Goal: Task Accomplishment & Management: Manage account settings

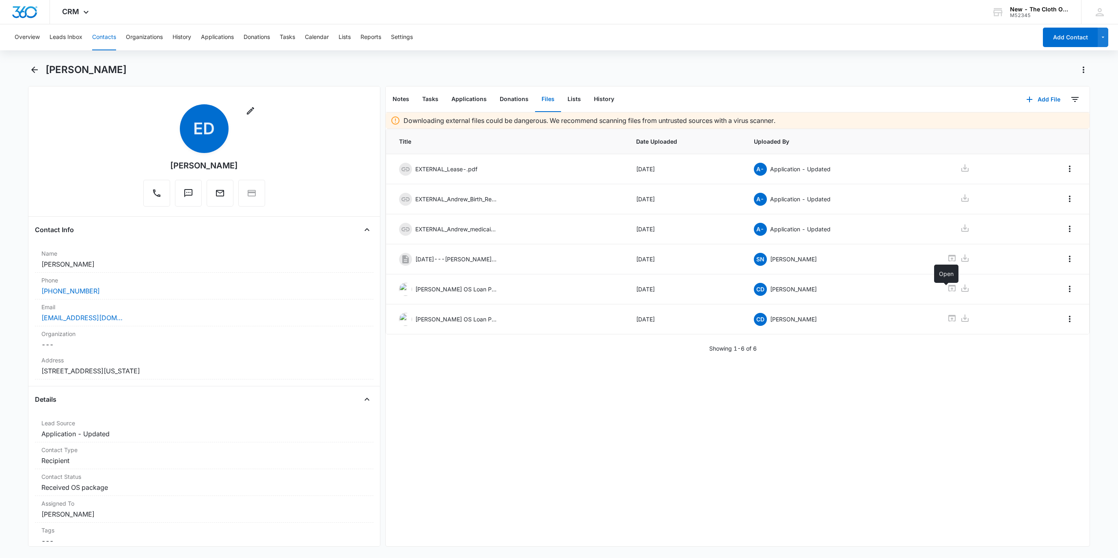
scroll to position [1827, 0]
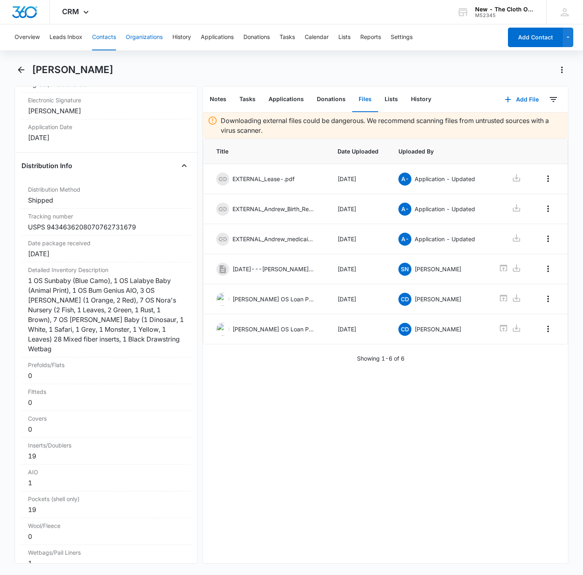
drag, startPoint x: 105, startPoint y: 34, endPoint x: 127, endPoint y: 44, distance: 24.2
click at [106, 34] on button "Contacts" at bounding box center [104, 37] width 24 height 26
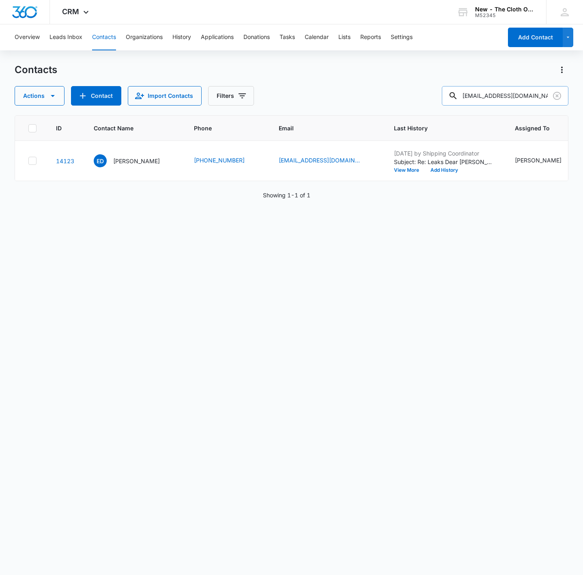
click at [507, 99] on input "elainamarie202@gmail.com" at bounding box center [505, 95] width 127 height 19
paste input "breannaopyrtle@gmail... name-tooltip"
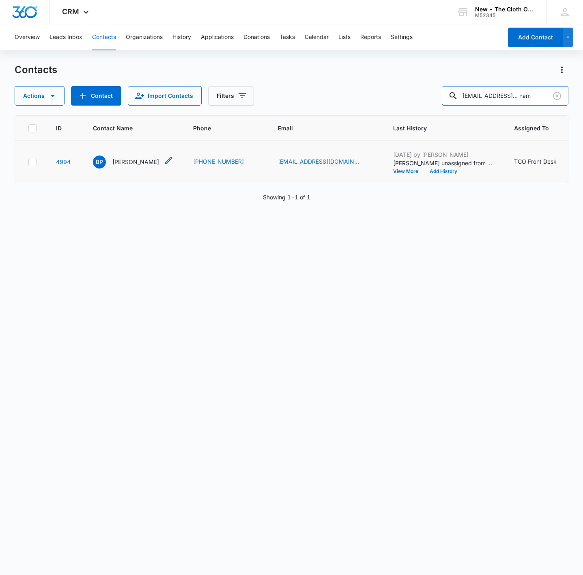
type input "breannaopyrtle@gmail... nam"
click at [129, 166] on p "BreAnna Pyrtle" at bounding box center [135, 162] width 47 height 9
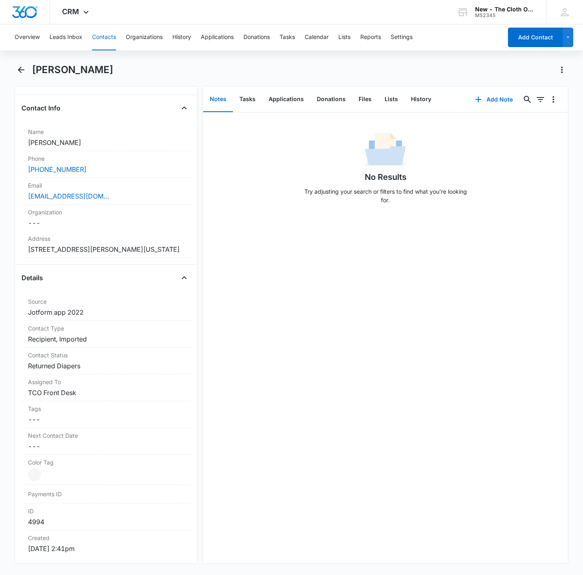
scroll to position [183, 0]
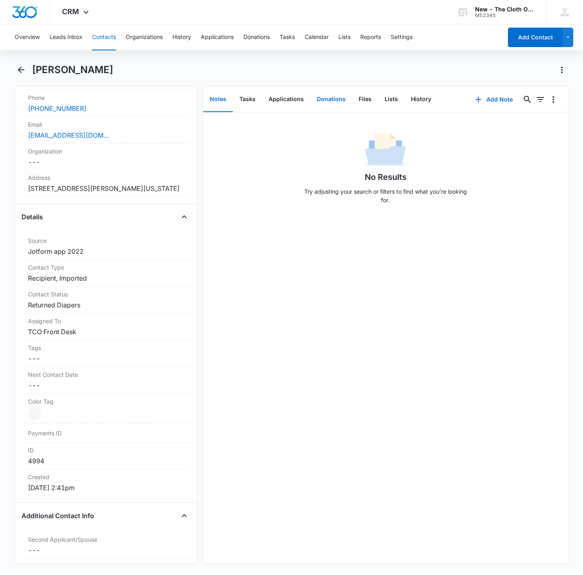
click at [331, 100] on button "Donations" at bounding box center [332, 99] width 42 height 25
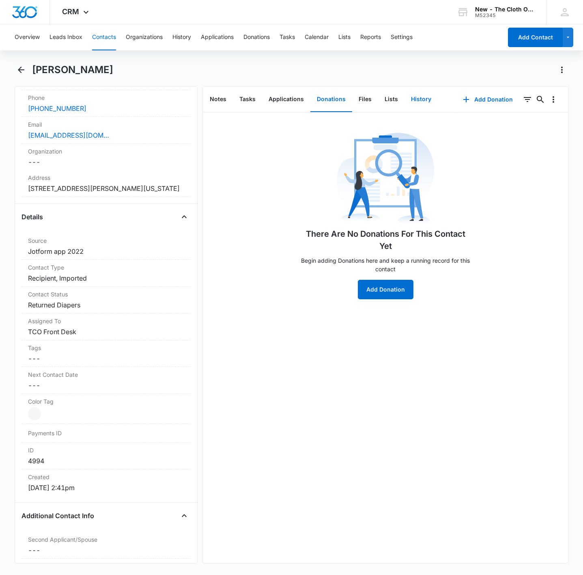
click at [420, 93] on button "History" at bounding box center [421, 99] width 33 height 25
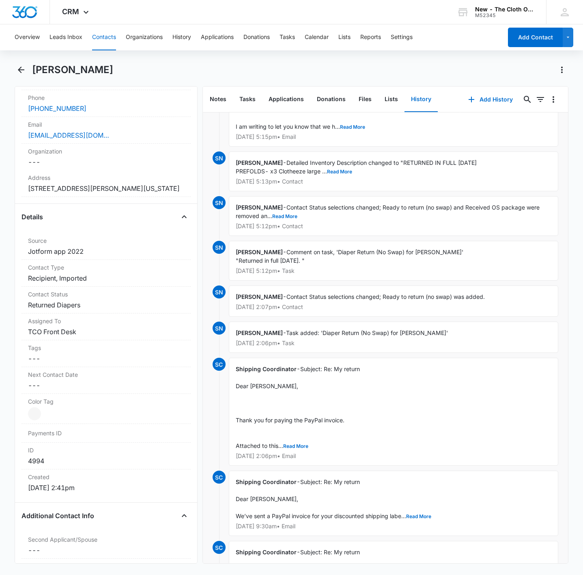
scroll to position [122, 0]
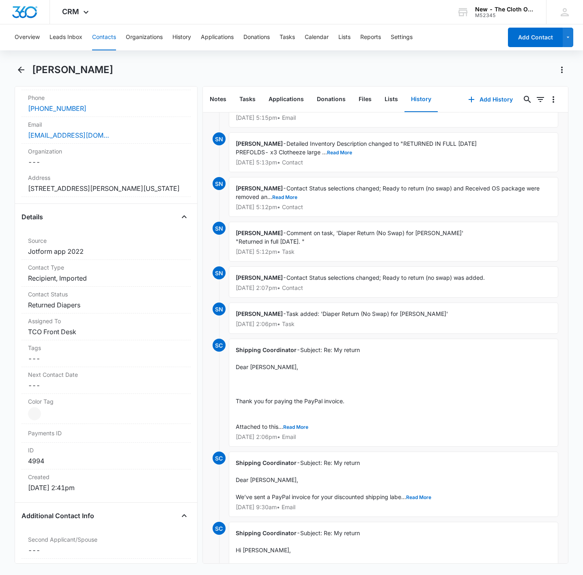
click at [101, 35] on button "Contacts" at bounding box center [104, 37] width 24 height 26
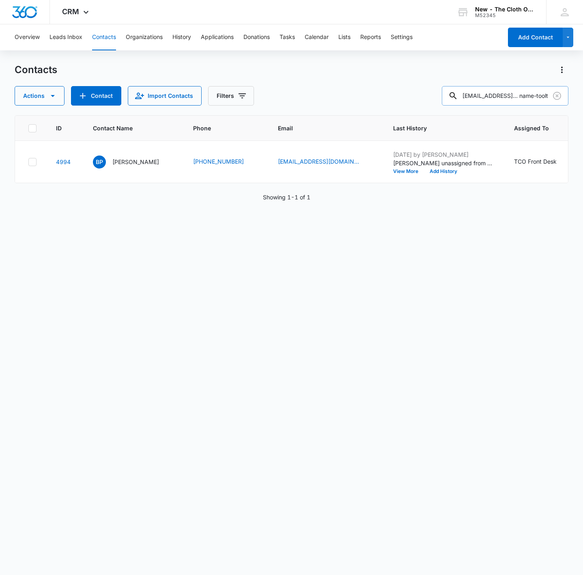
click at [519, 100] on input "breannaopyrtle@gmail... name-tooltip" at bounding box center [505, 95] width 127 height 19
paste input "Cloth & Bottle Co"
type input "Cloth & Bottle Co"
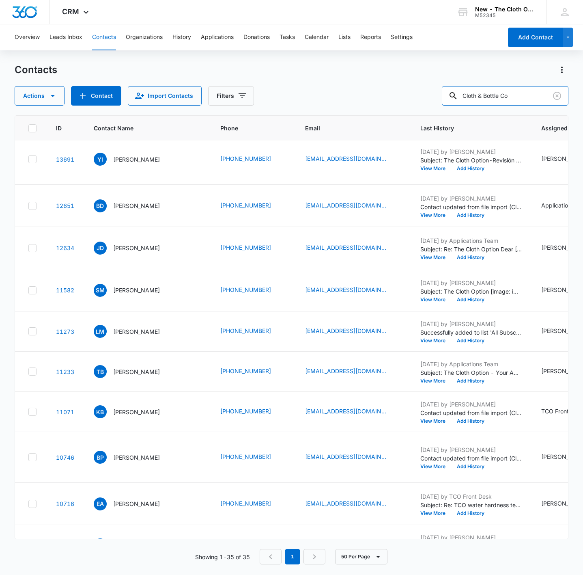
scroll to position [487, 0]
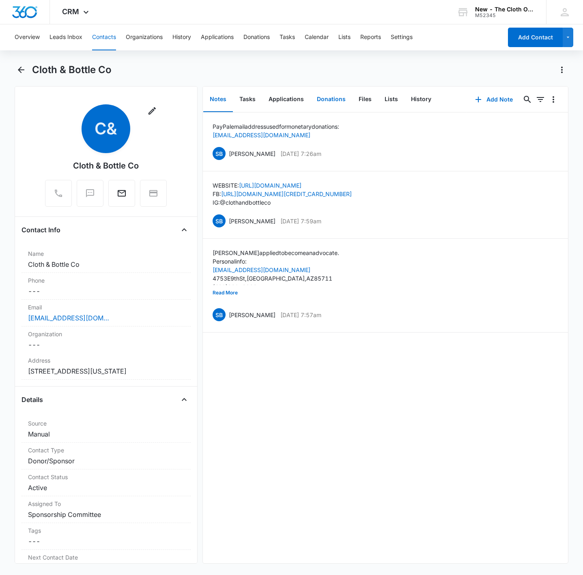
click at [326, 100] on button "Donations" at bounding box center [332, 99] width 42 height 25
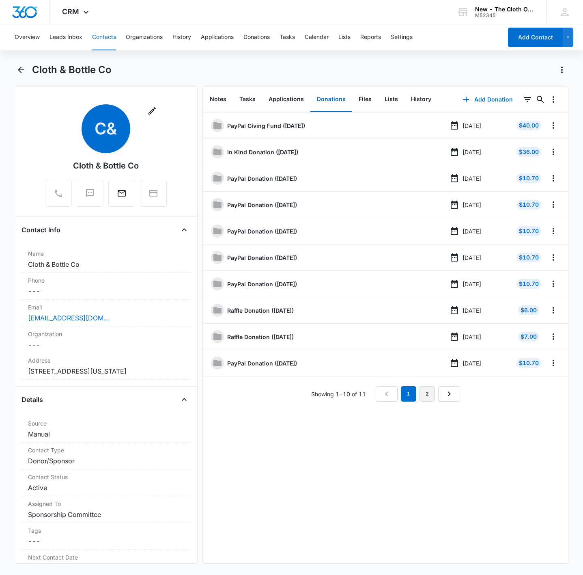
click at [429, 400] on link "2" at bounding box center [427, 393] width 15 height 15
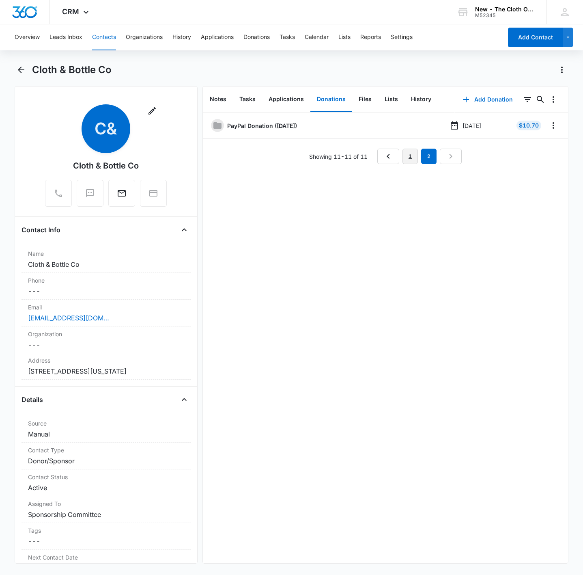
click at [403, 162] on link "1" at bounding box center [410, 156] width 15 height 15
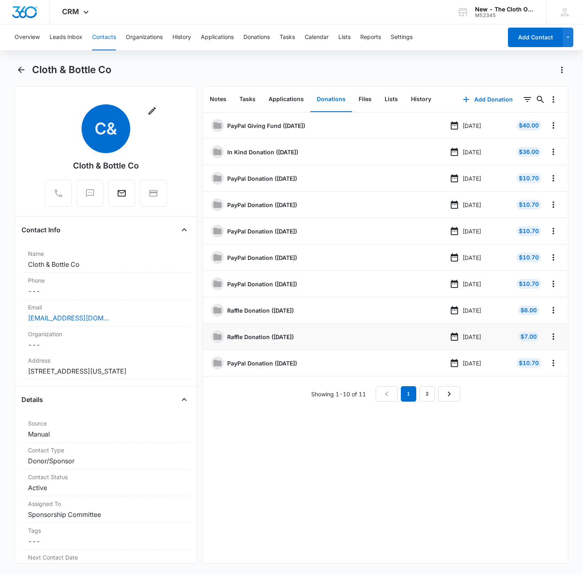
copy ul "Raffle Donation (July 2025)"
drag, startPoint x: 225, startPoint y: 342, endPoint x: 266, endPoint y: 414, distance: 82.9
click at [237, 414] on div "PayPal Giving Fund (October 2024) Oct 19, 2024 $40.00 In Kind Donation (January…" at bounding box center [385, 337] width 365 height 451
click at [304, 430] on div "PayPal Giving Fund (October 2024) Oct 19, 2024 $40.00 In Kind Donation (January…" at bounding box center [385, 337] width 365 height 451
click at [396, 468] on div "PayPal Giving Fund (October 2024) Oct 19, 2024 $40.00 In Kind Donation (January…" at bounding box center [385, 337] width 365 height 451
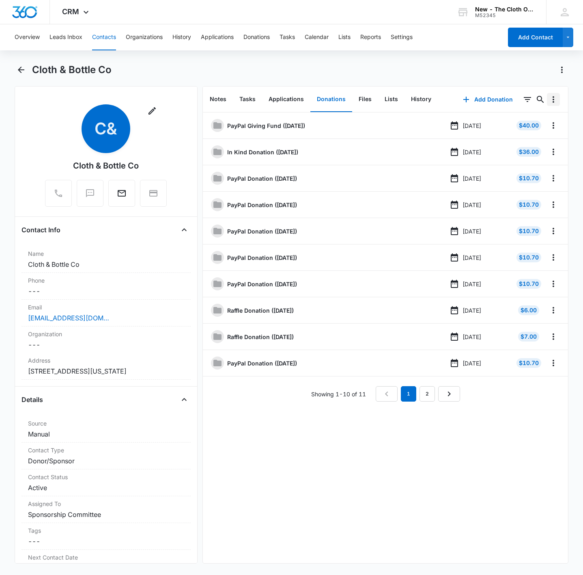
click at [549, 102] on icon "Overflow Menu" at bounding box center [554, 100] width 10 height 10
click at [535, 73] on div "Cloth & Bottle Co" at bounding box center [300, 69] width 537 height 13
click at [523, 101] on icon "Filters" at bounding box center [528, 100] width 10 height 10
click at [321, 116] on li "PayPal Giving Fund (October 2024) Oct 19, 2024 $40.00" at bounding box center [385, 125] width 365 height 26
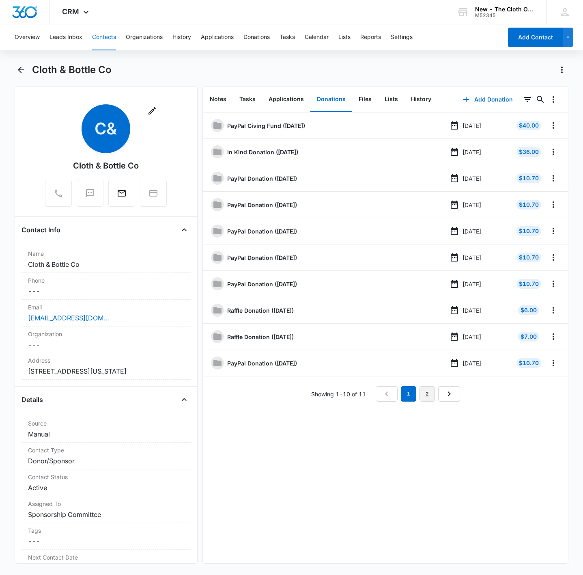
click at [422, 396] on link "2" at bounding box center [427, 393] width 15 height 15
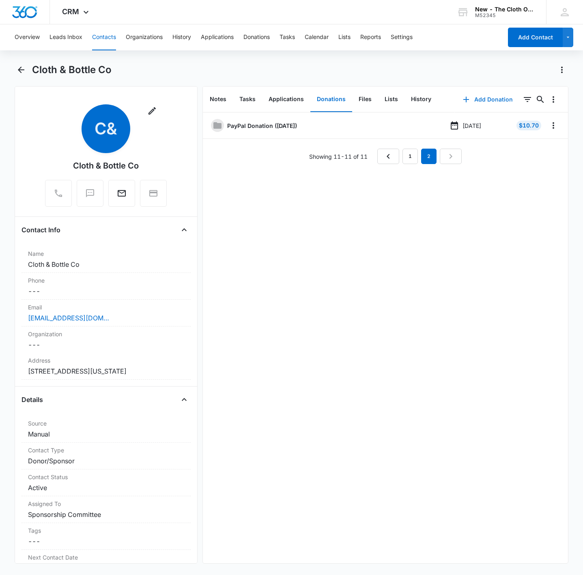
click at [481, 97] on button "Add Donation" at bounding box center [488, 99] width 66 height 19
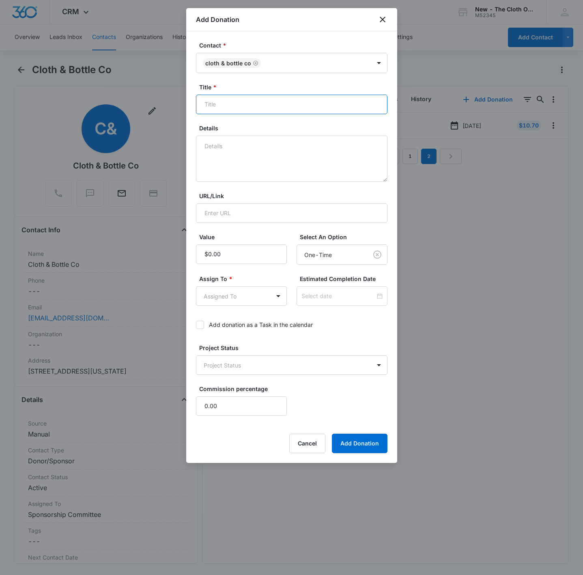
click at [289, 109] on input "Title *" at bounding box center [292, 104] width 192 height 19
paste input "Raffle Donation (July 2025)"
type input "Raffle Donation (August 2025)"
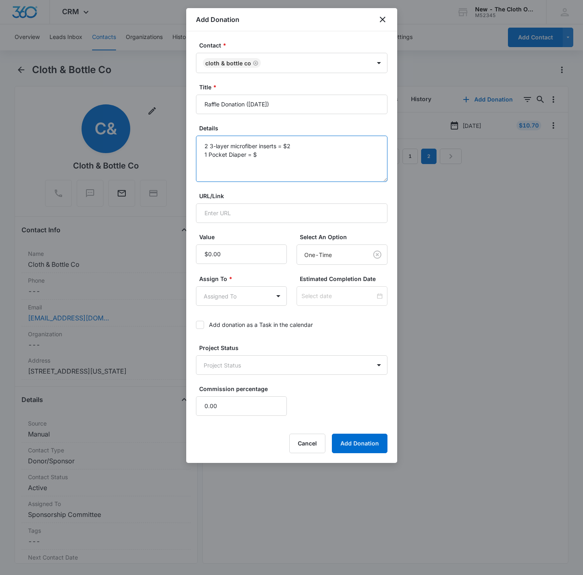
click at [287, 160] on textarea "2 3-layer microfiber inserts = $2 1 Pocket Diaper = $" at bounding box center [292, 159] width 192 height 46
type textarea "2 3-layer microfiber inserts = $2 1 Pocket Diaper = $5"
click at [216, 262] on input "Value" at bounding box center [241, 253] width 91 height 19
type input "$7.00"
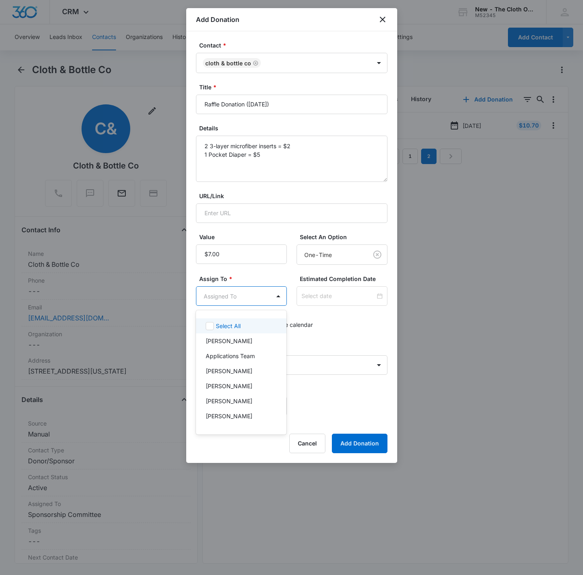
click at [252, 297] on body "CRM Apps Reputation Websites Forms CRM Email Social Shop Payments POS Ads Intel…" at bounding box center [291, 287] width 583 height 575
type input "sp"
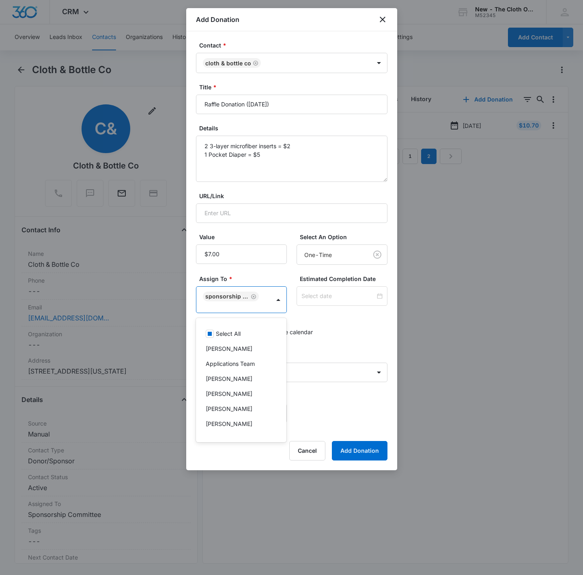
click at [350, 296] on div at bounding box center [291, 287] width 583 height 575
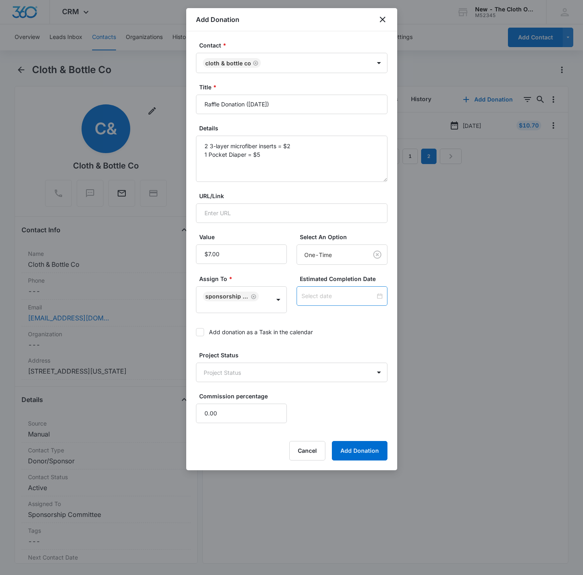
click at [318, 293] on input at bounding box center [339, 296] width 74 height 9
type input "Sep 30, 2025"
click at [287, 318] on button "button" at bounding box center [290, 317] width 9 height 16
type input "Aug 27, 2025"
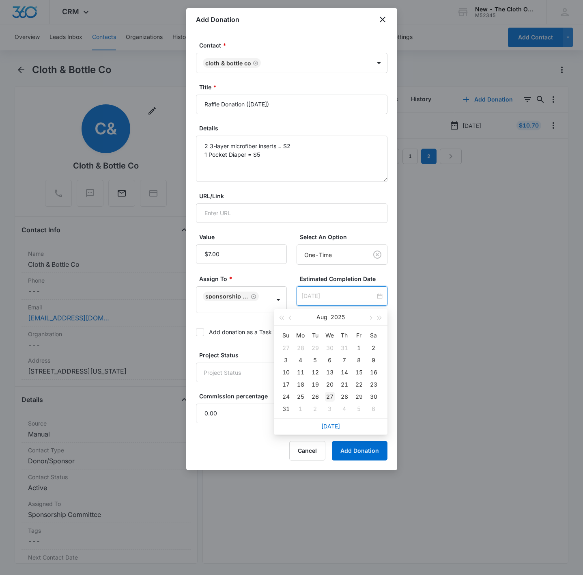
click at [327, 395] on div "27" at bounding box center [330, 397] width 10 height 10
drag, startPoint x: 267, startPoint y: 361, endPoint x: 263, endPoint y: 373, distance: 12.5
click at [267, 361] on div "Project Status Project Status" at bounding box center [292, 366] width 192 height 31
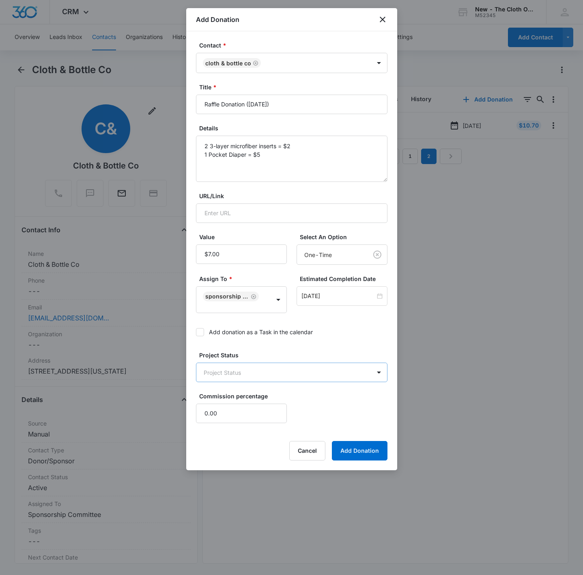
click at [256, 370] on body "CRM Apps Reputation Websites Forms CRM Email Social Shop Payments POS Ads Intel…" at bounding box center [291, 287] width 583 height 575
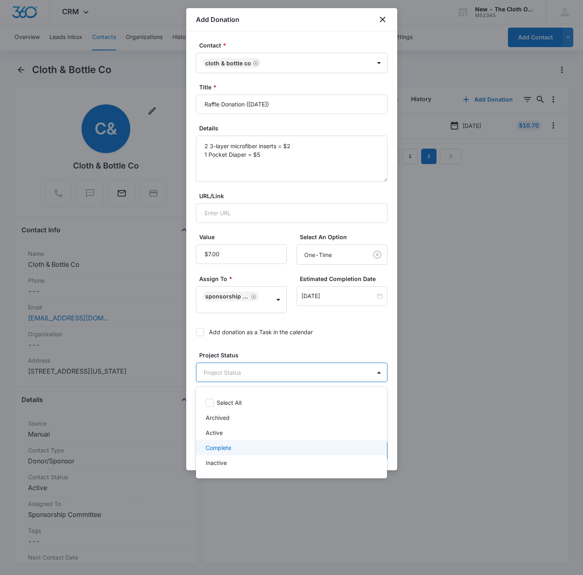
click at [229, 450] on p "Complete" at bounding box center [219, 447] width 26 height 9
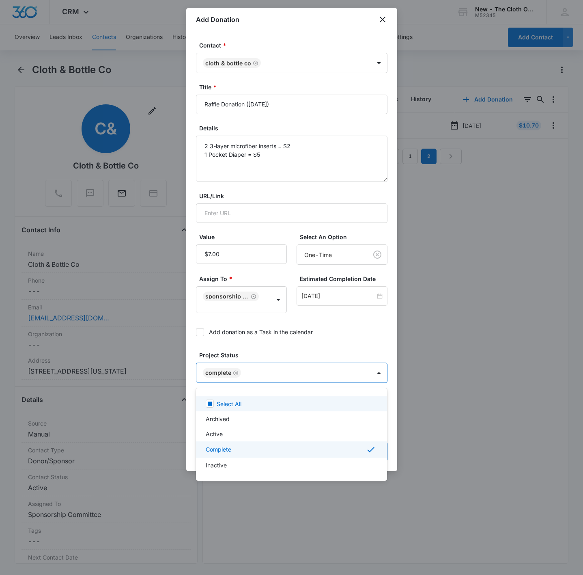
click at [313, 161] on div at bounding box center [291, 287] width 583 height 575
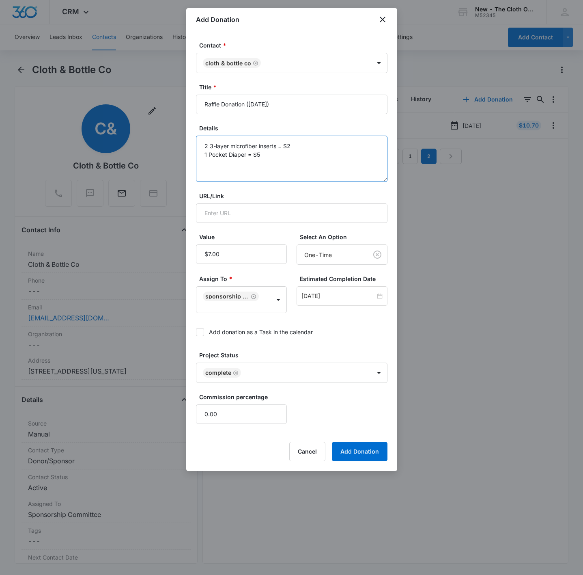
click at [313, 161] on textarea "2 3-layer microfiber inserts = $2 1 Pocket Diaper = $5" at bounding box center [292, 159] width 192 height 46
type textarea "2 3-layer microfiber inserts = $2 1 Pocket Diaper = $5 --------- TOTAL VALUE = …"
click at [358, 330] on label "Add donation as a Task in the calendar" at bounding box center [292, 332] width 192 height 9
click at [196, 332] on input "Add donation as a Task in the calendar" at bounding box center [196, 332] width 0 height 0
drag, startPoint x: 371, startPoint y: 450, endPoint x: 337, endPoint y: 169, distance: 282.6
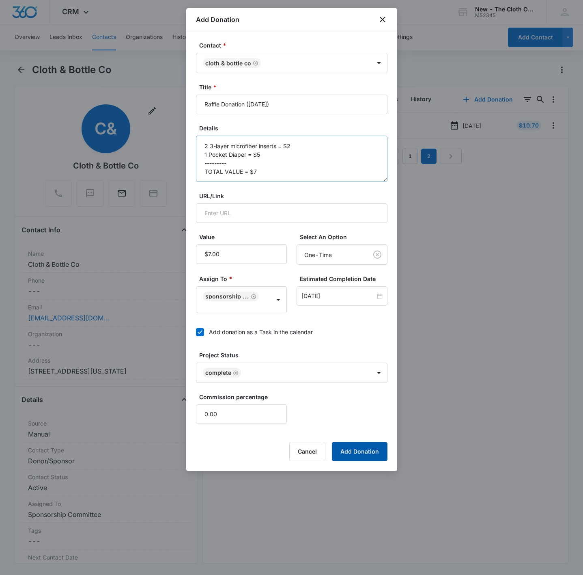
click at [337, 183] on form "Contact * Cloth & Bottle Co Title * Raffle Donation (August 2025) Details 2 3-l…" at bounding box center [292, 251] width 192 height 420
click at [348, 101] on input "Raffle Donation (August 2025)" at bounding box center [292, 104] width 192 height 19
click at [369, 449] on button "Add Donation" at bounding box center [360, 451] width 56 height 19
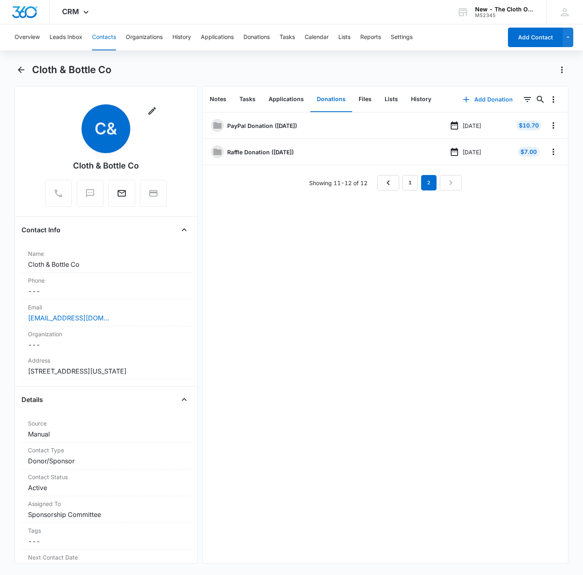
click at [473, 95] on button "Add Donation" at bounding box center [488, 99] width 66 height 19
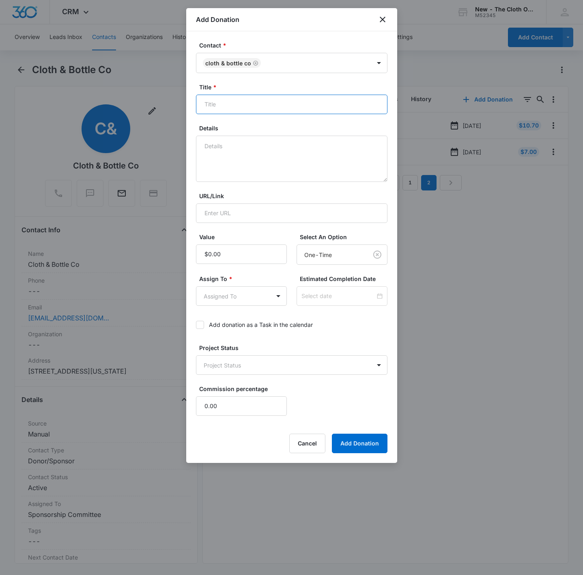
click at [257, 107] on input "Title *" at bounding box center [292, 104] width 192 height 19
paste input "Raffle Donation (August 2025)"
drag, startPoint x: 253, startPoint y: 105, endPoint x: 272, endPoint y: 105, distance: 18.7
click at [272, 105] on input "Raffle Donation (August 2025)" at bounding box center [292, 104] width 192 height 19
click at [278, 102] on input "Raffle Donation (September 2025)" at bounding box center [292, 104] width 192 height 19
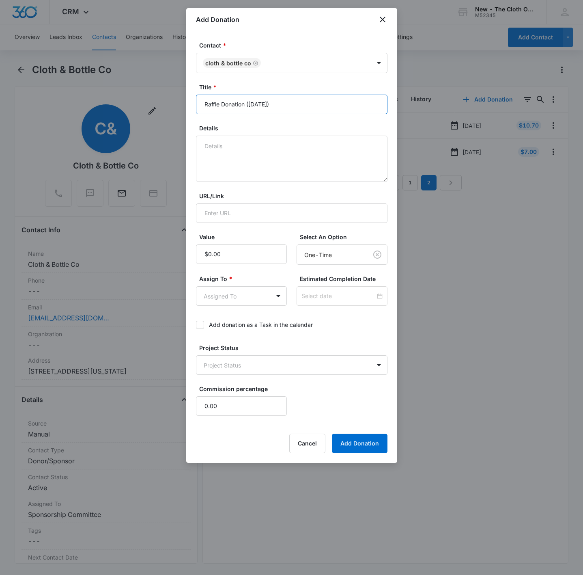
click at [278, 102] on input "Raffle Donation (September 2025)" at bounding box center [292, 104] width 192 height 19
type input "Raffle Donation (September 2025)"
click at [241, 158] on textarea "Details" at bounding box center [292, 159] width 192 height 46
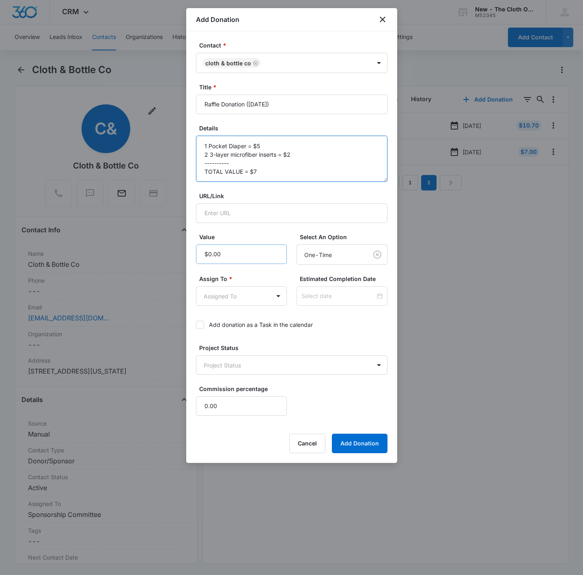
type textarea "1 Pocket Diaper = $5 2 3-layer microfiber inserts = $2 ---------- TOTAL VALUE =…"
click at [242, 261] on input "Value" at bounding box center [241, 253] width 91 height 19
type input "$7.00"
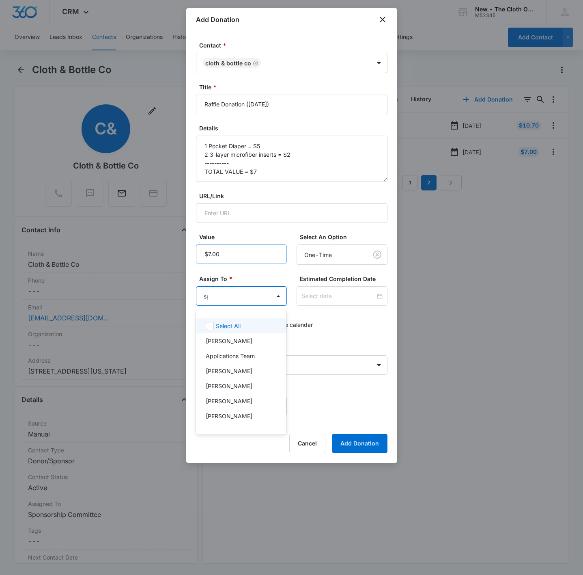
type input "spo"
drag, startPoint x: 246, startPoint y: 316, endPoint x: 245, endPoint y: 323, distance: 7.4
click at [245, 323] on div "Sponsorship Committee" at bounding box center [241, 326] width 91 height 18
click at [245, 324] on p "Sponsorship Committee" at bounding box center [237, 326] width 63 height 9
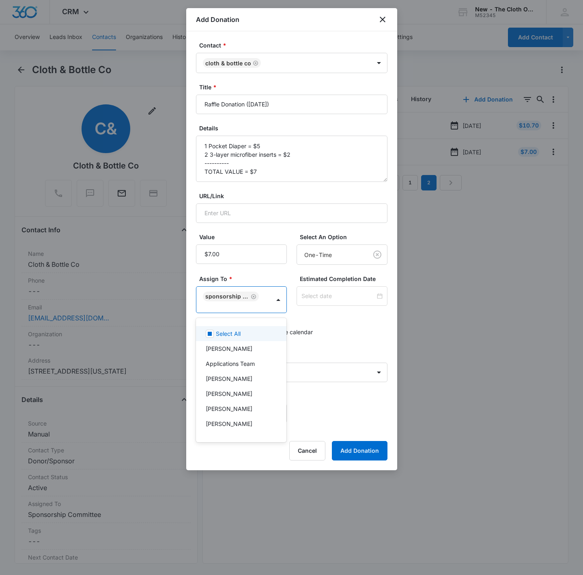
click at [322, 304] on div at bounding box center [291, 287] width 583 height 575
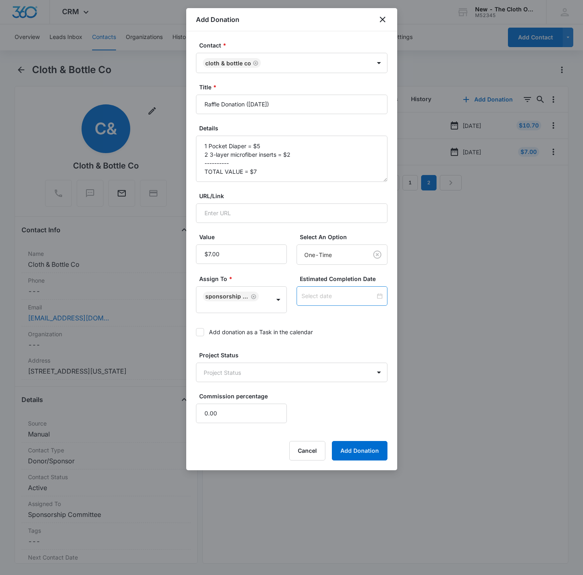
click at [317, 300] on input at bounding box center [339, 296] width 74 height 9
type input "Oct 3, 2025"
click at [289, 318] on span "button" at bounding box center [291, 318] width 4 height 4
type input "Sep 20, 2025"
click at [371, 375] on div "20" at bounding box center [374, 372] width 10 height 10
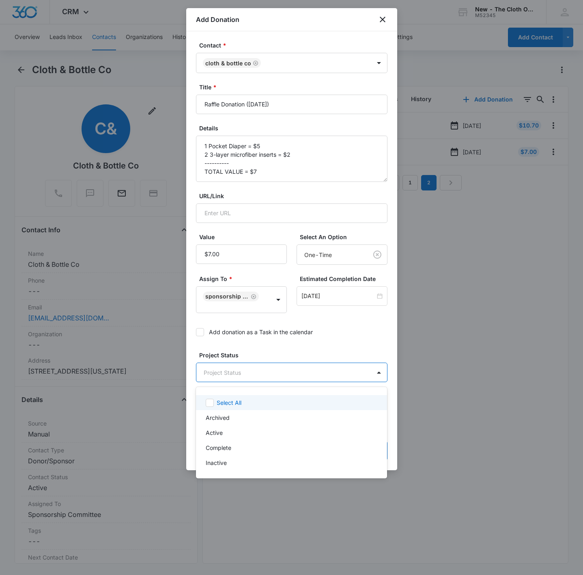
click at [285, 373] on body "CRM Apps Reputation Websites Forms CRM Email Social Shop Payments POS Ads Intel…" at bounding box center [291, 287] width 583 height 575
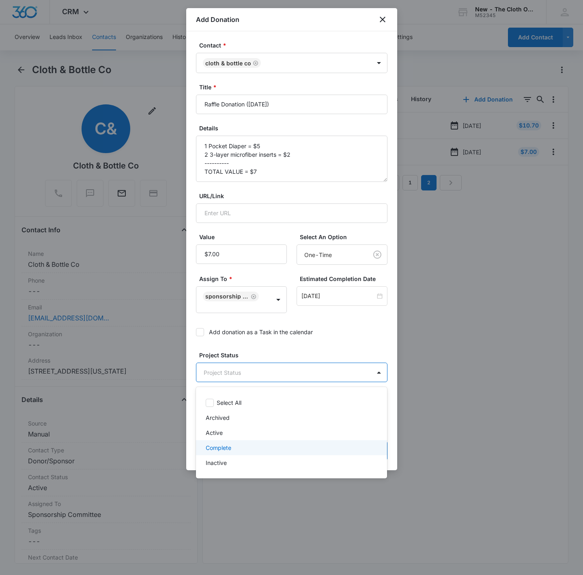
click at [222, 445] on p "Complete" at bounding box center [219, 447] width 26 height 9
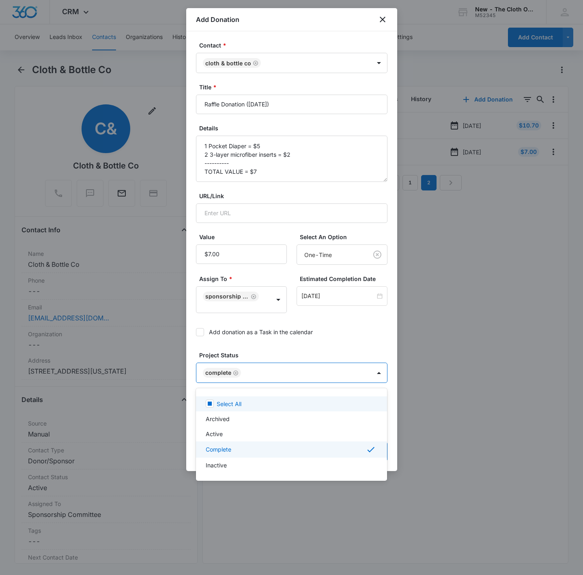
click at [327, 333] on div at bounding box center [291, 287] width 583 height 575
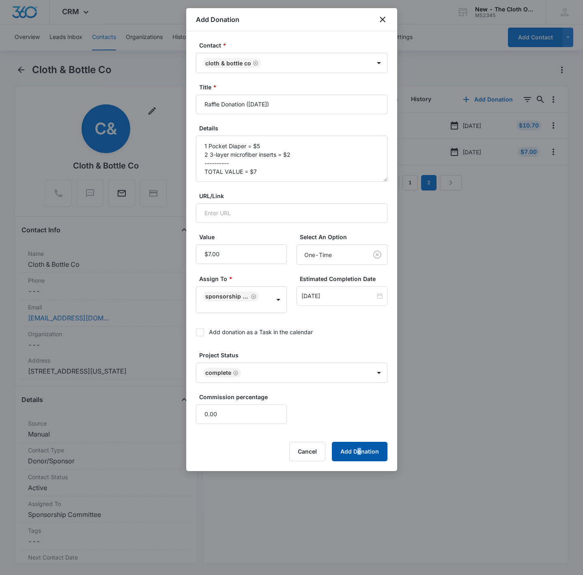
click at [360, 463] on div "Contact * Cloth & Bottle Co Title * Raffle Donation (September 2025) Details 1 …" at bounding box center [291, 251] width 211 height 440
click at [362, 460] on button "Add Donation" at bounding box center [360, 451] width 56 height 19
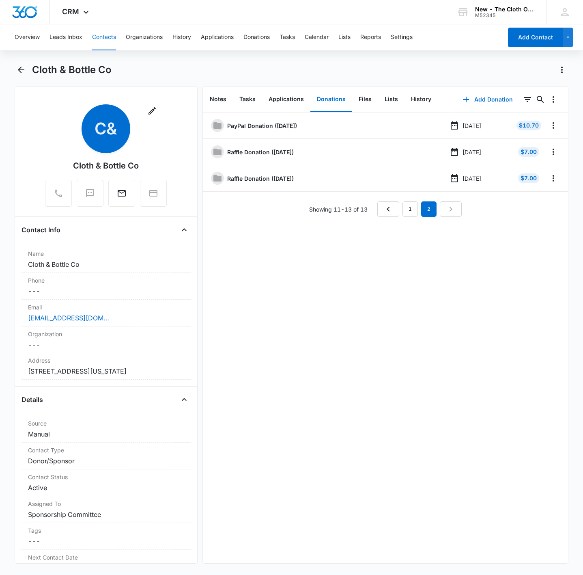
click at [106, 39] on button "Contacts" at bounding box center [104, 37] width 24 height 26
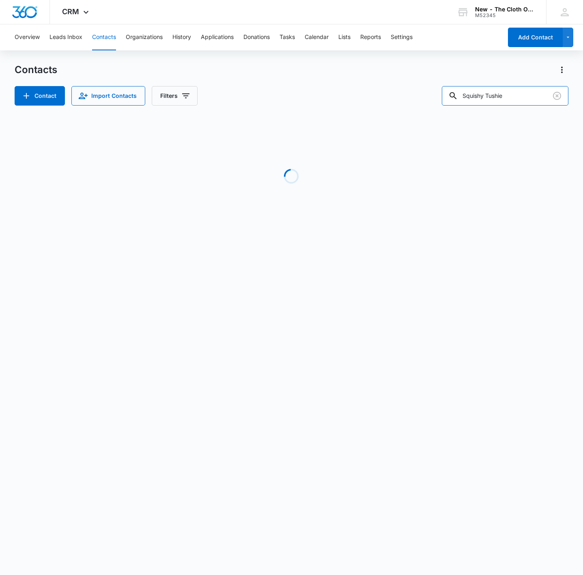
drag, startPoint x: 484, startPoint y: 92, endPoint x: 393, endPoint y: 93, distance: 90.5
click at [393, 93] on div "Contact Import Contacts Filters Squishy Tushie" at bounding box center [292, 95] width 554 height 19
paste input "Kinder Cloth Diaper Co"
type input "Kinder Cloth Diaper Co"
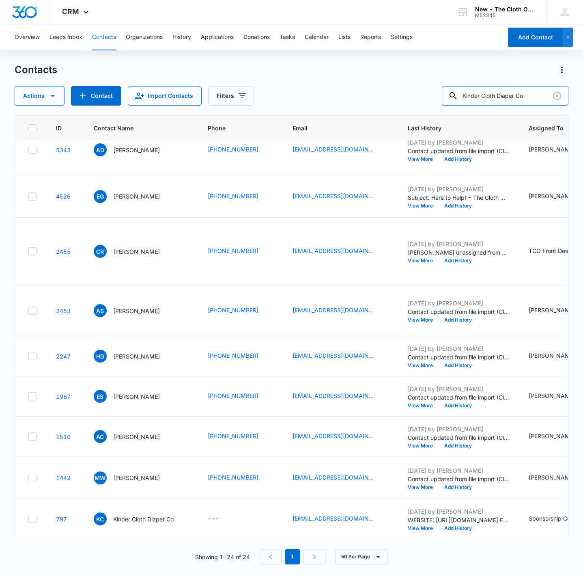
scroll to position [1097, 0]
click at [166, 515] on p "Kinder Cloth Diaper Co" at bounding box center [143, 519] width 60 height 9
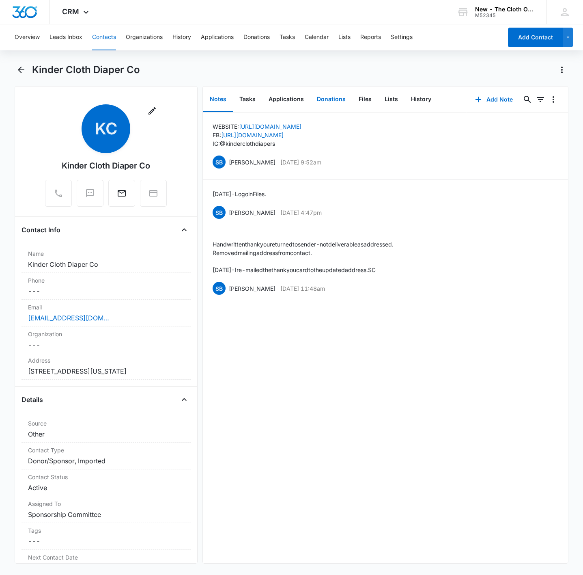
click at [331, 100] on button "Donations" at bounding box center [332, 99] width 42 height 25
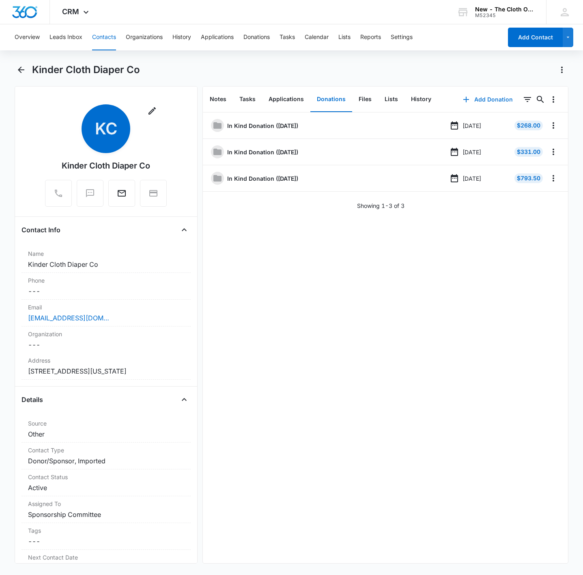
click at [482, 101] on button "Add Donation" at bounding box center [488, 99] width 66 height 19
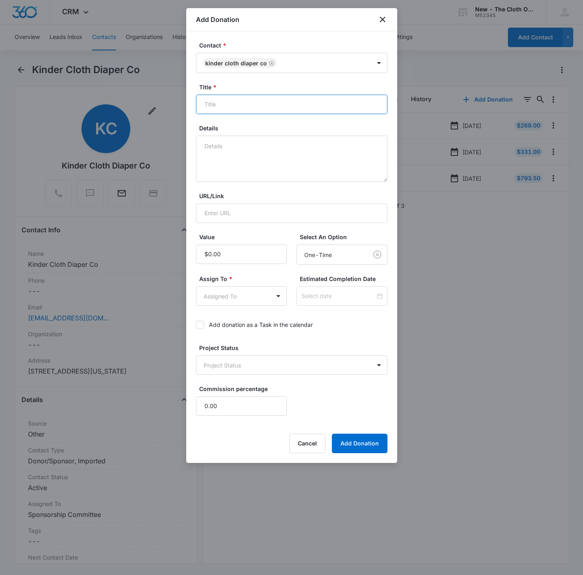
click at [297, 109] on input "Title *" at bounding box center [292, 104] width 192 height 19
type input "In Kind Donation (October 2025)"
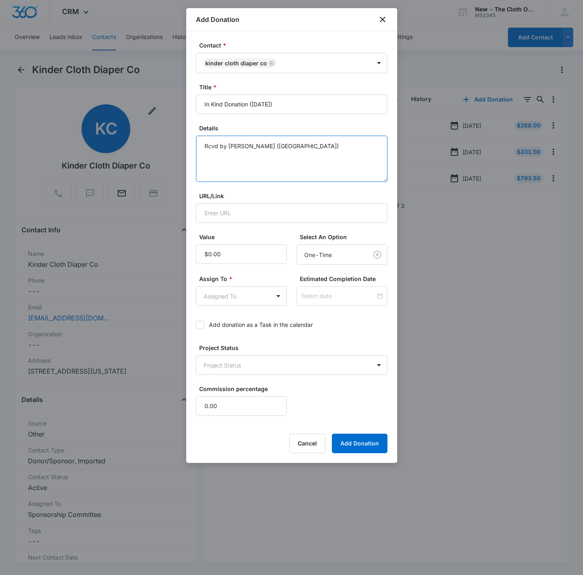
click at [216, 162] on textarea "Rcvd by Sandra (OH)" at bounding box center [292, 159] width 192 height 46
paste textarea "14 Wet Bags, 36 Changing Pads, 124 Pocket Diapers, 3 Trainers, 377 Inserts, 5 B…"
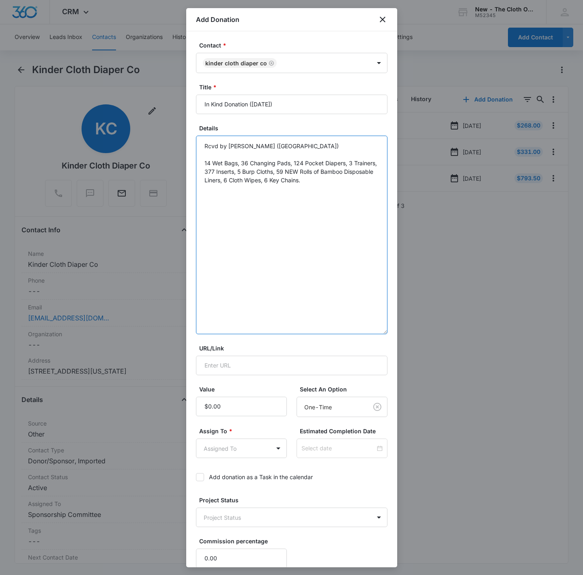
drag, startPoint x: 383, startPoint y: 178, endPoint x: 385, endPoint y: 322, distance: 143.7
click at [387, 330] on div "Contact * Kinder Cloth Diaper Co Title * In Kind Donation (October 2025) Detail…" at bounding box center [291, 299] width 211 height 536
drag, startPoint x: 242, startPoint y: 164, endPoint x: 259, endPoint y: 169, distance: 17.7
click at [243, 164] on textarea "Rcvd by Sandra (OH) 14 Wet Bags, 36 Changing Pads, 124 Pocket Diapers, 3 Traine…" at bounding box center [292, 235] width 192 height 199
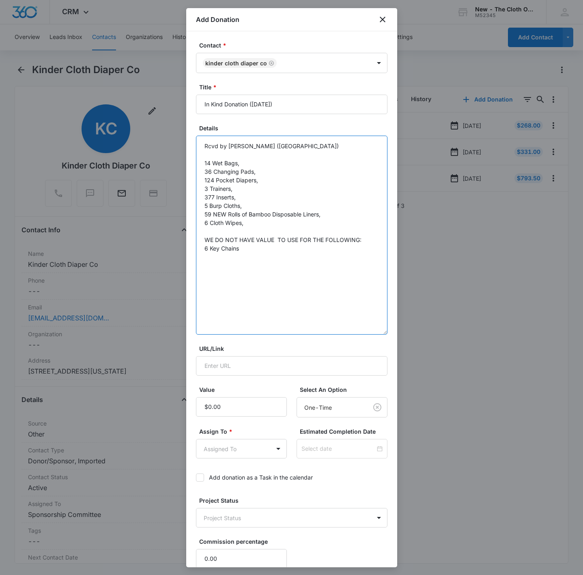
click at [253, 216] on textarea "Rcvd by Sandra (OH) 14 Wet Bags, 36 Changing Pads, 124 Pocket Diapers, 3 Traine…" at bounding box center [292, 235] width 192 height 199
click at [212, 250] on textarea "Rcvd by Sandra (OH) 14 Wet Bags, 36 Changing Pads, 124 Pocket Diapers, 3 Traine…" at bounding box center [292, 235] width 192 height 199
paste textarea "59 NEW Rolls of Bamboo Disposable Liners,"
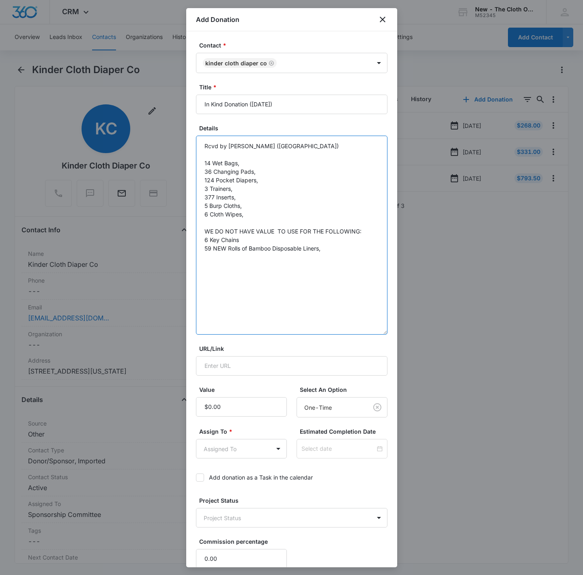
click at [227, 202] on textarea "Rcvd by Sandra (OH) 14 Wet Bags, 36 Changing Pads, 124 Pocket Diapers, 3 Traine…" at bounding box center [292, 235] width 192 height 199
click at [333, 247] on textarea "Rcvd by Sandra (OH) 14 Wet Bags, 36 Changing Pads, 124 Pocket Diapers, 3 Traine…" at bounding box center [292, 235] width 192 height 199
click at [239, 206] on textarea "Rcvd by Sandra (OH) 14 Wet Bags, 36 Changing Pads, 124 Pocket Diapers, 3 Traine…" at bounding box center [292, 235] width 192 height 199
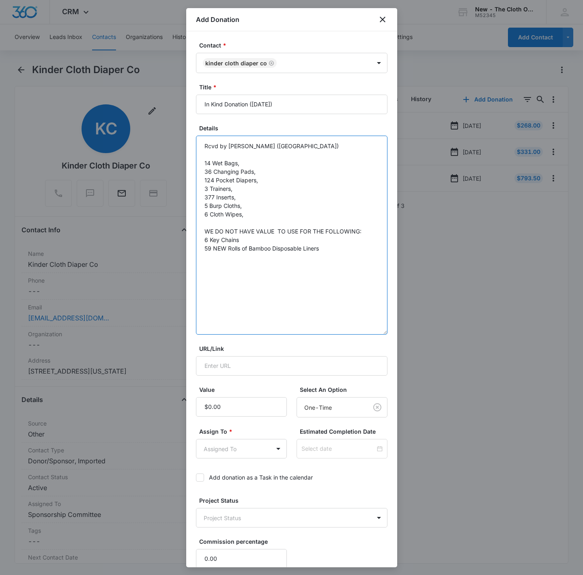
click at [239, 206] on textarea "Rcvd by Sandra (OH) 14 Wet Bags, 36 Changing Pads, 124 Pocket Diapers, 3 Traine…" at bounding box center [292, 235] width 192 height 199
click at [228, 249] on textarea "Rcvd by Sandra (OH) 14 Wet Bags, 36 Changing Pads, 124 Pocket Diapers, 3 Traine…" at bounding box center [292, 235] width 192 height 199
paste textarea "5 Burp Cloths,"
click at [256, 165] on textarea "Rcvd by Sandra (OH) 14 Wet Bags, 36 Changing Pads, 124 Pocket Diapers, 3 Traine…" at bounding box center [292, 235] width 192 height 199
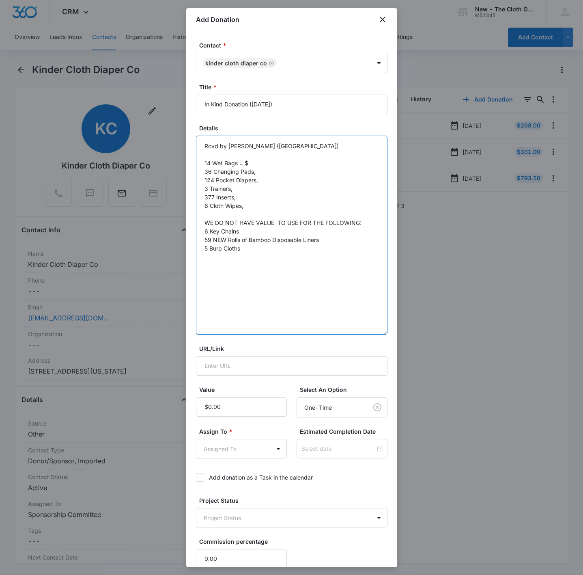
click at [255, 163] on textarea "Rcvd by Sandra (OH) 14 Wet Bags = $ 36 Changing Pads, 124 Pocket Diapers, 3 Tra…" at bounding box center [292, 235] width 192 height 199
click at [230, 172] on textarea "Rcvd by Sandra (OH) 14 Wet Bags = $70 36 Changing Pads 124 Pocket Diapers, 3 Tr…" at bounding box center [292, 235] width 192 height 199
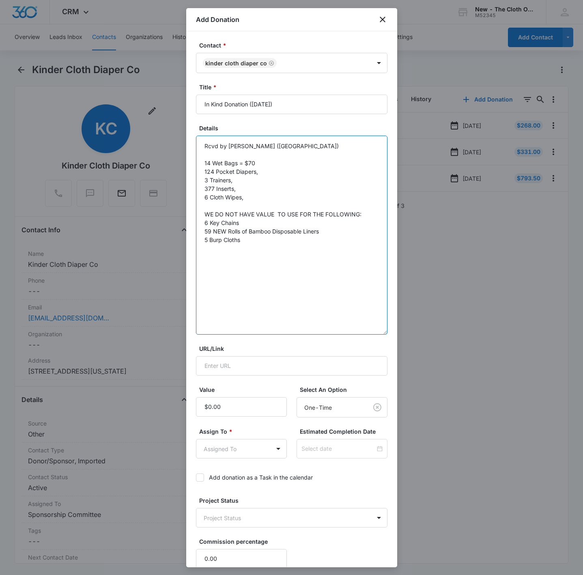
paste textarea "36 Changing Pads"
click at [262, 173] on textarea "Rcvd by Sandra (OH) 14 Wet Bags = $70 124 Pocket Diapers, 3 Trainers, 377 Inser…" at bounding box center [292, 235] width 192 height 199
click at [276, 168] on textarea "Rcvd by Sandra (OH) 14 Wet Bags = $70 124 Pocket Diapers = $ 3 Trainers, 377 In…" at bounding box center [292, 235] width 192 height 199
click at [253, 188] on textarea "Rcvd by Sandra (OH) 14 Wet Bags = $70 124 Pocket Diapers = $620 3 Trainers, 377…" at bounding box center [292, 235] width 192 height 199
click at [269, 181] on textarea "Rcvd by Sandra (OH) 14 Wet Bags = $70 124 Pocket Diapers = $620 3 Trainers = $ …" at bounding box center [292, 235] width 192 height 199
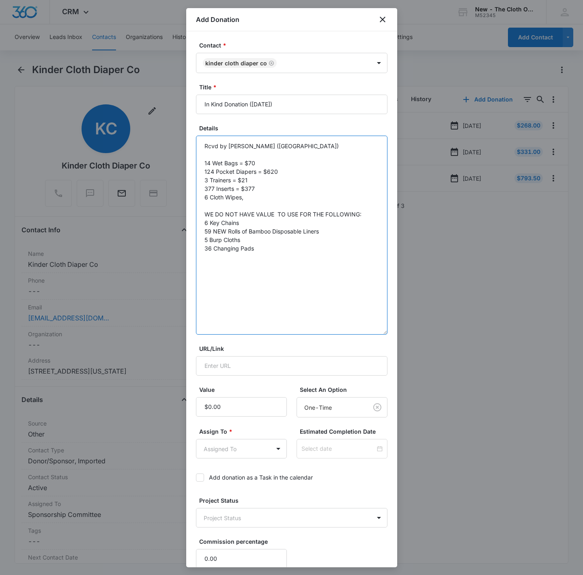
click at [264, 204] on textarea "Rcvd by Sandra (OH) 14 Wet Bags = $70 124 Pocket Diapers = $620 3 Trainers = $2…" at bounding box center [292, 235] width 192 height 199
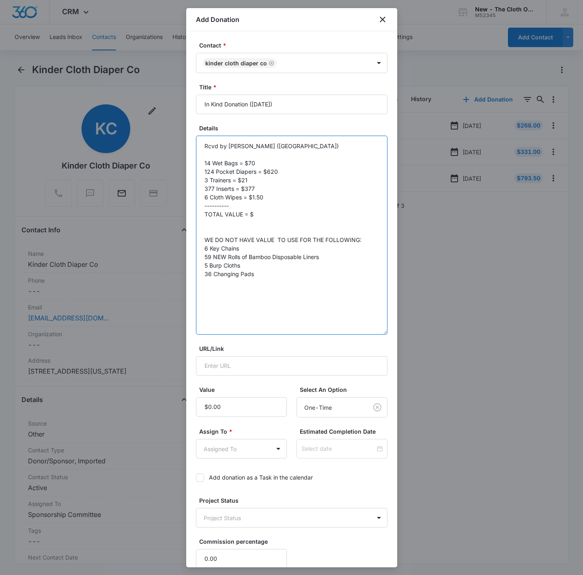
click at [274, 213] on textarea "Rcvd by Sandra (OH) 14 Wet Bags = $70 124 Pocket Diapers = $620 3 Trainers = $2…" at bounding box center [292, 235] width 192 height 199
type textarea "Rcvd by Sandra (OH) 14 Wet Bags = $70 124 Pocket Diapers = $620 3 Trainers = $2…"
click at [208, 447] on body "CRM Apps Reputation Websites Forms CRM Email Social Shop Payments POS Ads Intel…" at bounding box center [291, 287] width 583 height 575
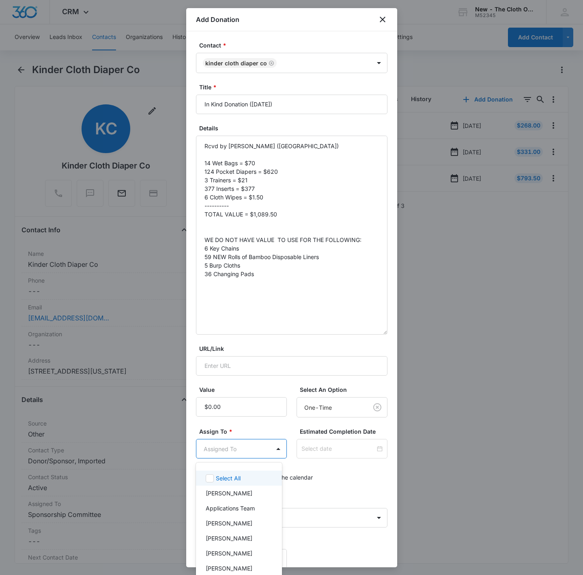
click at [220, 415] on div at bounding box center [291, 287] width 583 height 575
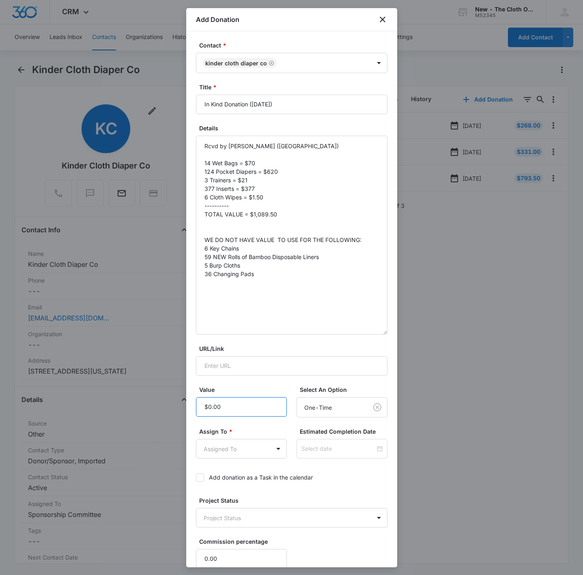
click at [221, 408] on input "Value" at bounding box center [241, 406] width 91 height 19
type input "$1,089.50"
click at [227, 457] on body "CRM Apps Reputation Websites Forms CRM Email Social Shop Payments POS Ads Intel…" at bounding box center [291, 287] width 583 height 575
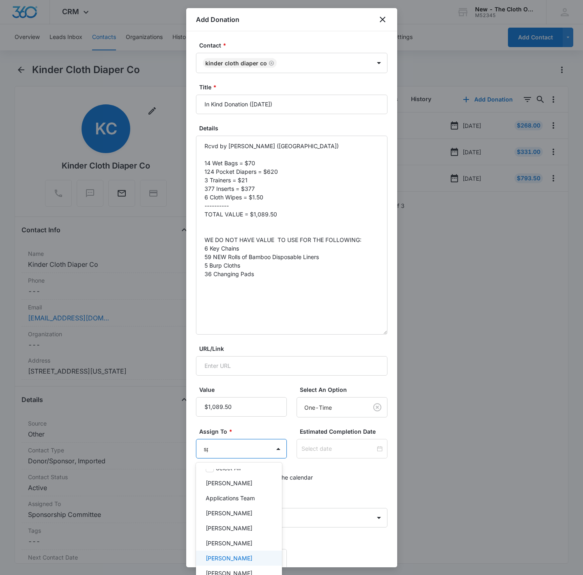
type input "spo"
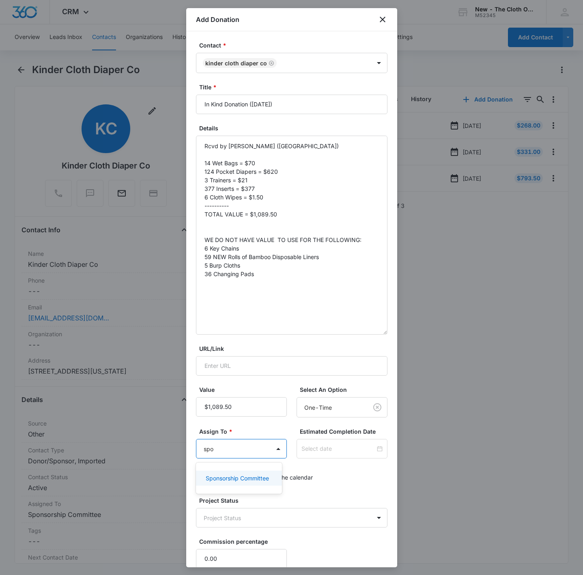
click at [248, 476] on p "Sponsorship Committee" at bounding box center [237, 478] width 63 height 9
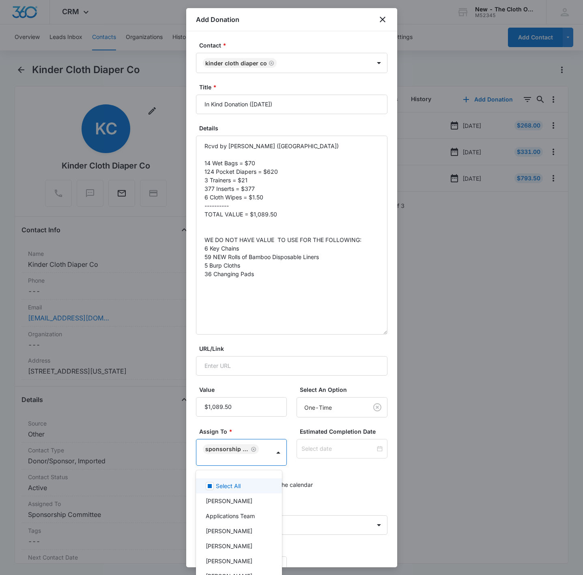
click at [327, 452] on div at bounding box center [291, 287] width 583 height 575
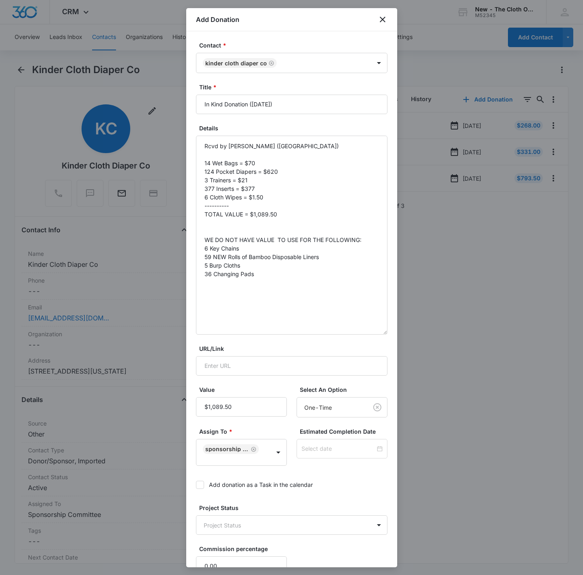
click at [327, 452] on input at bounding box center [339, 448] width 74 height 9
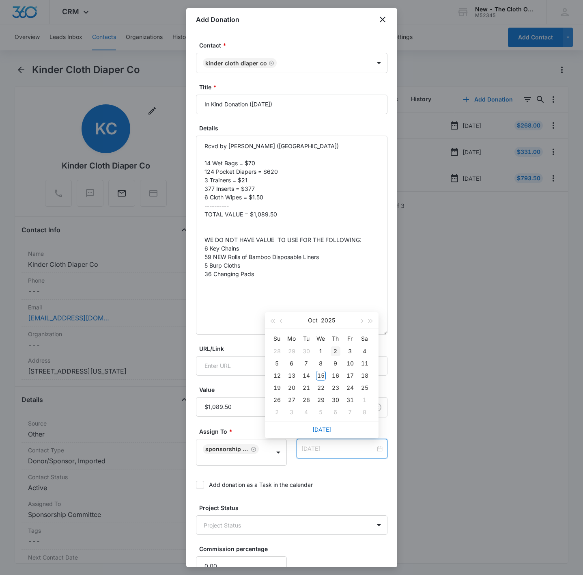
type input "Oct 2, 2025"
click at [333, 351] on div "2" at bounding box center [336, 351] width 10 height 10
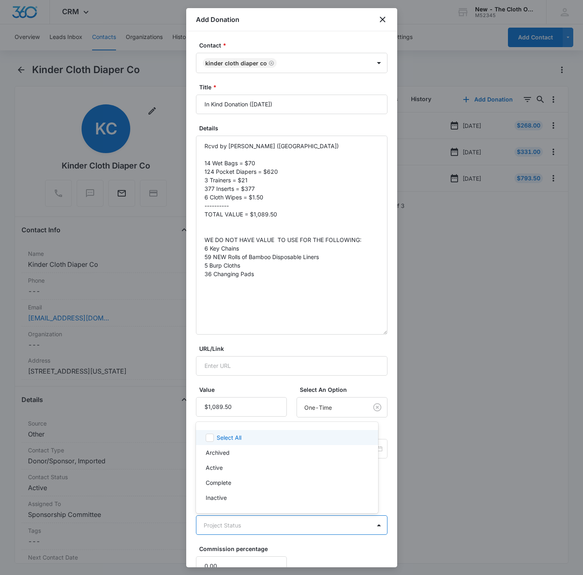
click at [242, 522] on body "CRM Apps Reputation Websites Forms CRM Email Social Shop Payments POS Ads Intel…" at bounding box center [291, 287] width 583 height 575
click at [227, 482] on p "Complete" at bounding box center [219, 482] width 26 height 9
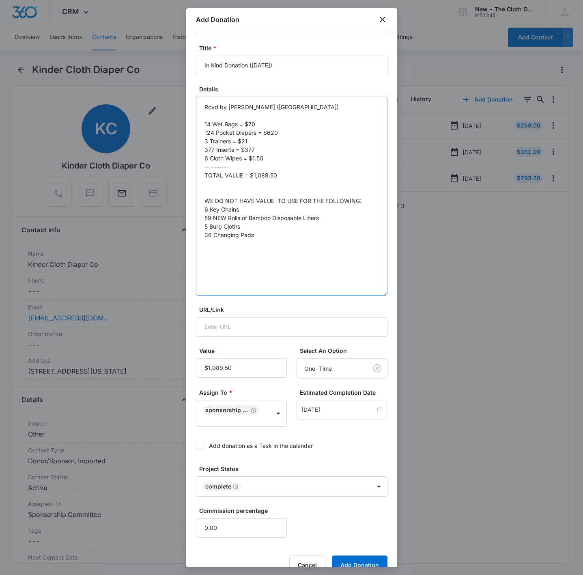
scroll to position [58, 0]
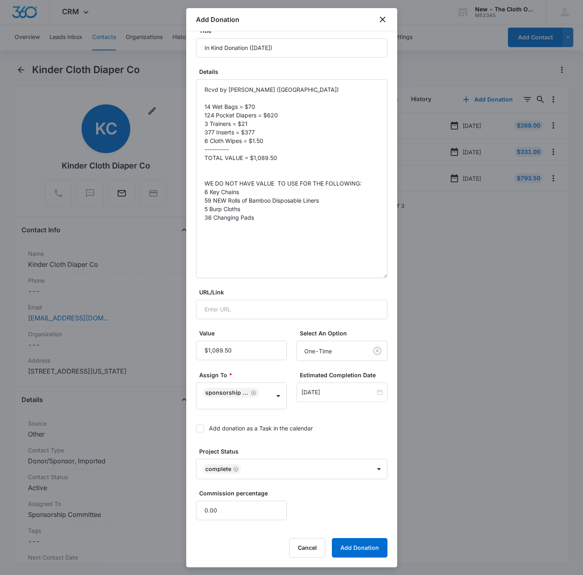
click at [337, 558] on div "Contact * Kinder Cloth Diaper Co Title * In Kind Donation (October 2025) Detail…" at bounding box center [291, 299] width 211 height 536
click at [340, 551] on button "Add Donation" at bounding box center [360, 547] width 56 height 19
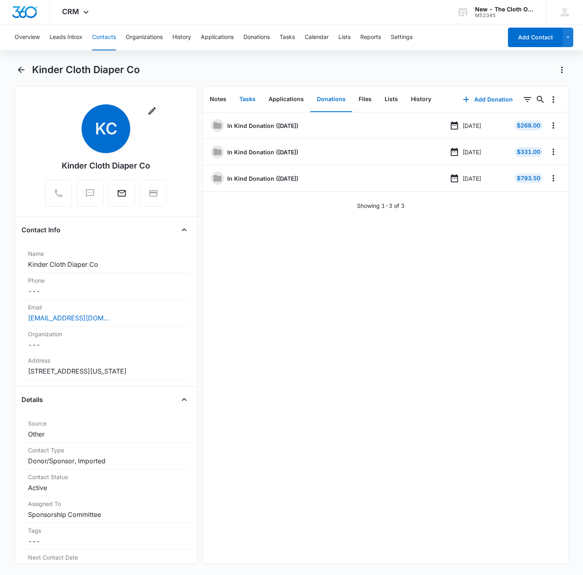
click at [250, 100] on button "Tasks" at bounding box center [247, 99] width 29 height 25
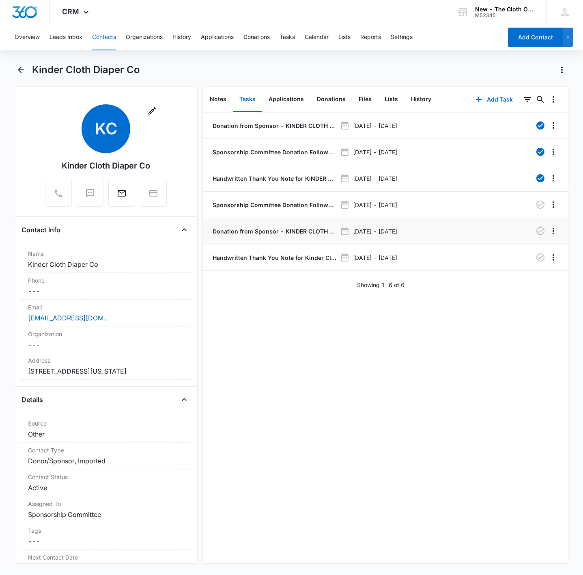
click at [257, 232] on p "Donation from Sponsor - KINDER CLOTH DIAPER CO." at bounding box center [274, 231] width 126 height 9
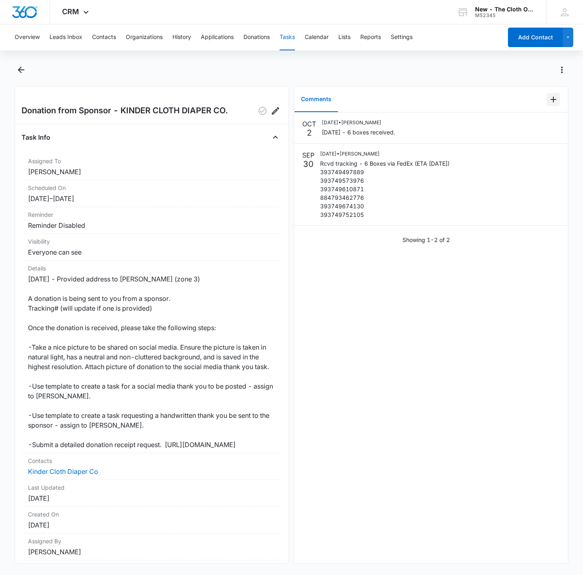
click at [549, 99] on icon "Add Comment" at bounding box center [554, 100] width 10 height 10
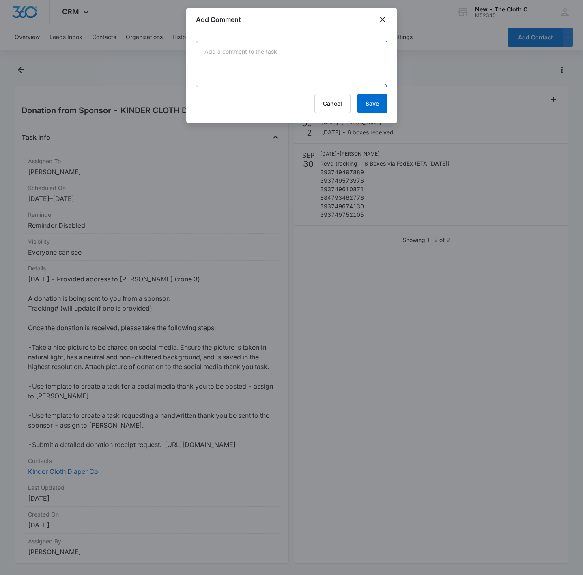
click at [279, 67] on textarea at bounding box center [292, 64] width 192 height 46
drag, startPoint x: 271, startPoint y: 62, endPoint x: 160, endPoint y: 60, distance: 111.3
click at [160, 60] on body "CRM Apps Reputation Websites Forms CRM Email Social Shop Payments POS Ads Intel…" at bounding box center [291, 287] width 583 height 575
paste textarea "Added value to CRM"
drag, startPoint x: 222, startPoint y: 56, endPoint x: 203, endPoint y: 52, distance: 19.4
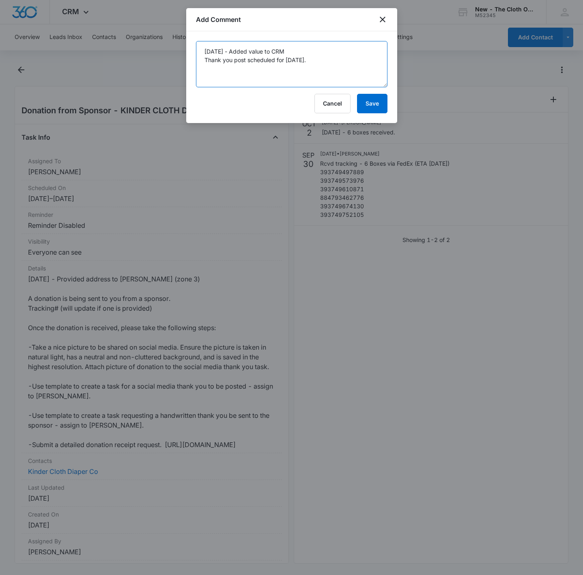
click at [203, 52] on textarea "10/15/25 - Added value to CRM Thank you post scheduled for 10/16/25." at bounding box center [292, 64] width 192 height 46
drag, startPoint x: 316, startPoint y: 61, endPoint x: 128, endPoint y: 33, distance: 190.1
click at [128, 33] on body "CRM Apps Reputation Websites Forms CRM Email Social Shop Payments POS Ads Intel…" at bounding box center [291, 287] width 583 height 575
type textarea "10/15/25 - Added value to CRM Thank you post scheduled for 10/16/25."
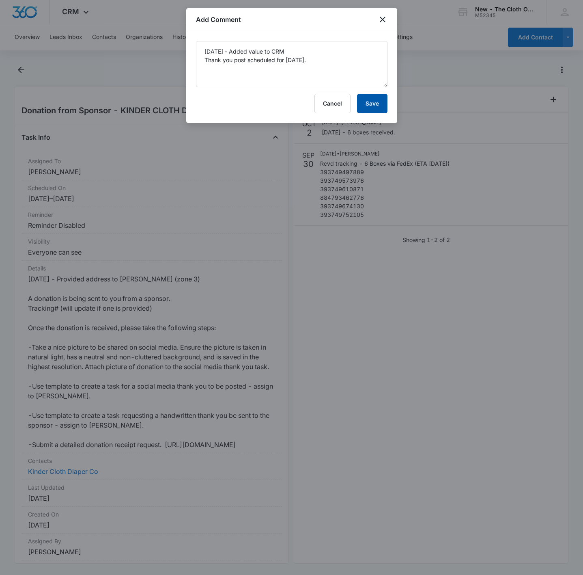
click at [371, 101] on button "Save" at bounding box center [372, 103] width 30 height 19
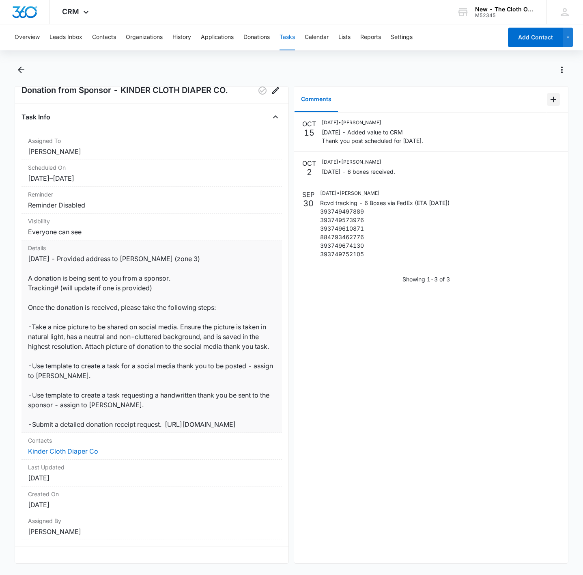
scroll to position [51, 0]
click at [77, 447] on link "Kinder Cloth Diaper Co" at bounding box center [63, 451] width 70 height 8
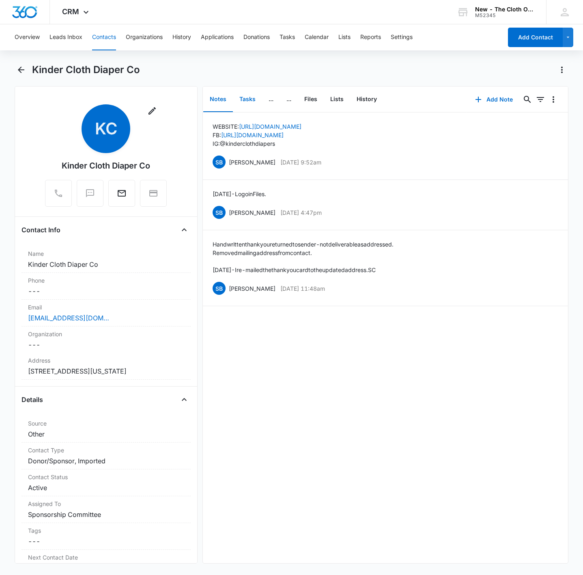
click at [250, 94] on button "Tasks" at bounding box center [247, 99] width 29 height 25
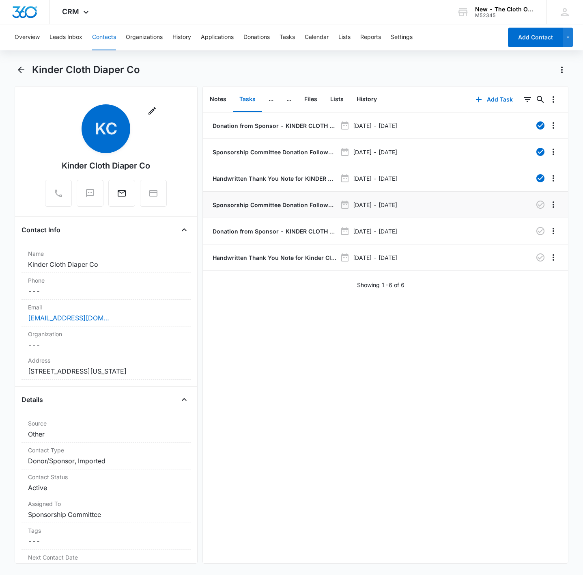
click at [244, 203] on p "Sponsorship Committee Donation Follow-up ** KINDER CLOTH DIAPER CO" at bounding box center [274, 205] width 126 height 9
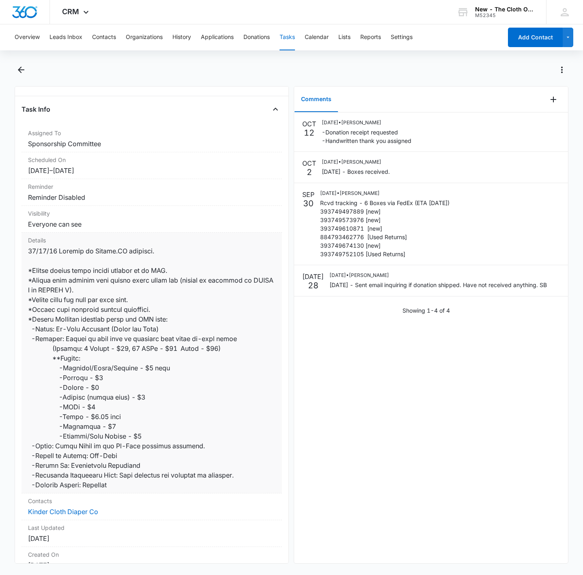
scroll to position [61, 0]
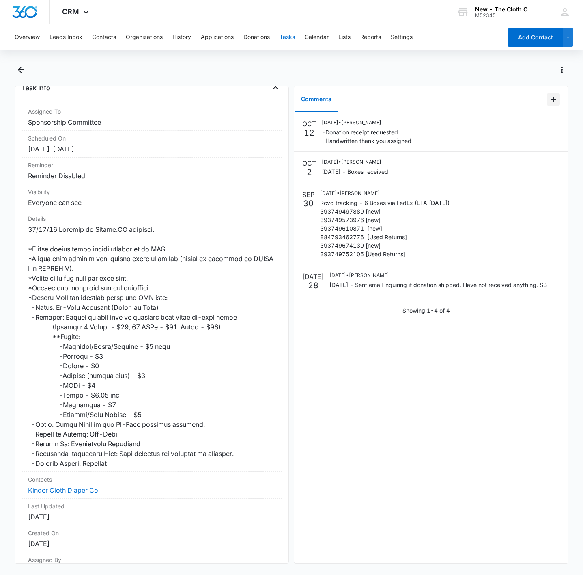
click at [549, 97] on icon "Add Comment" at bounding box center [554, 100] width 10 height 10
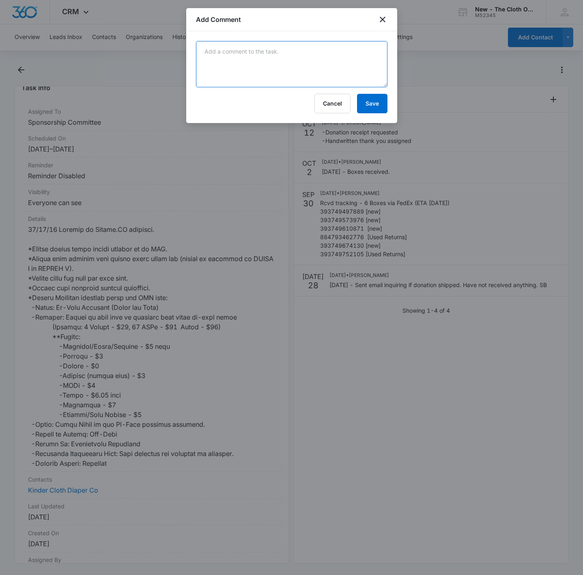
click at [234, 59] on textarea at bounding box center [292, 64] width 192 height 46
paste textarea "10/15/25 - Added value to CRM Thank you post scheduled for 10/16/25."
type textarea "10/15/25 - Added value to CRM Thank you post scheduled for 10/16/25."
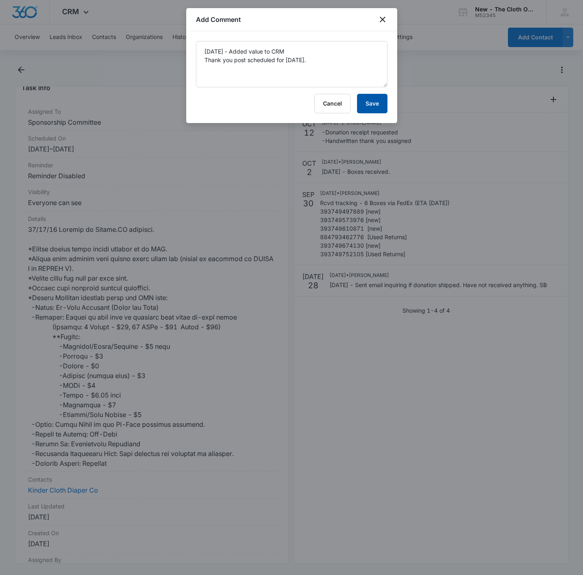
click at [375, 105] on button "Save" at bounding box center [372, 103] width 30 height 19
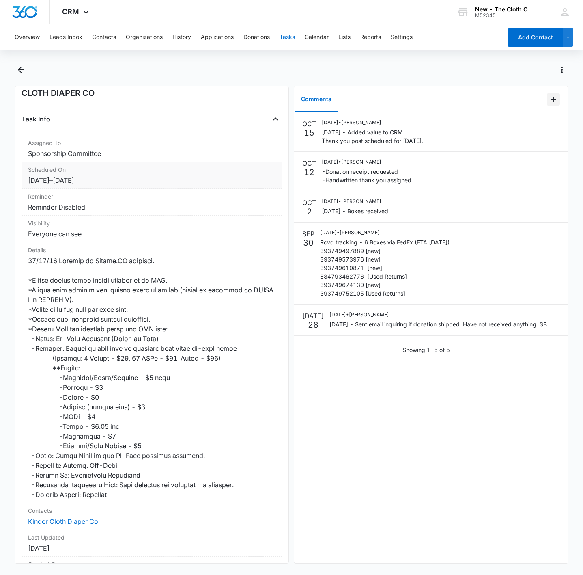
scroll to position [0, 0]
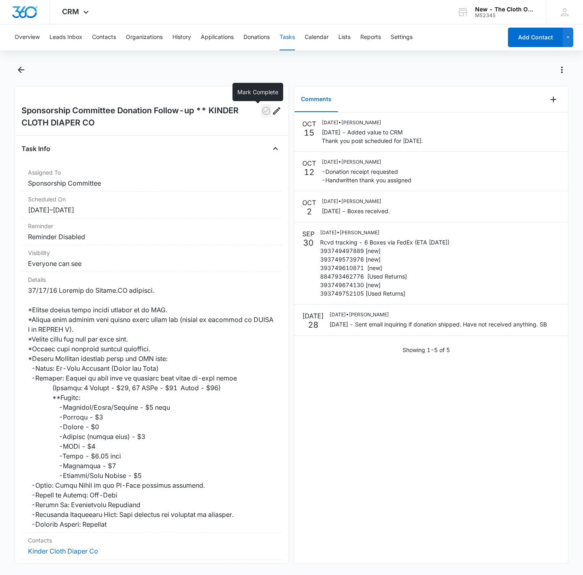
click at [261, 108] on icon "button" at bounding box center [266, 111] width 10 height 10
click at [288, 38] on button "Tasks" at bounding box center [287, 37] width 15 height 26
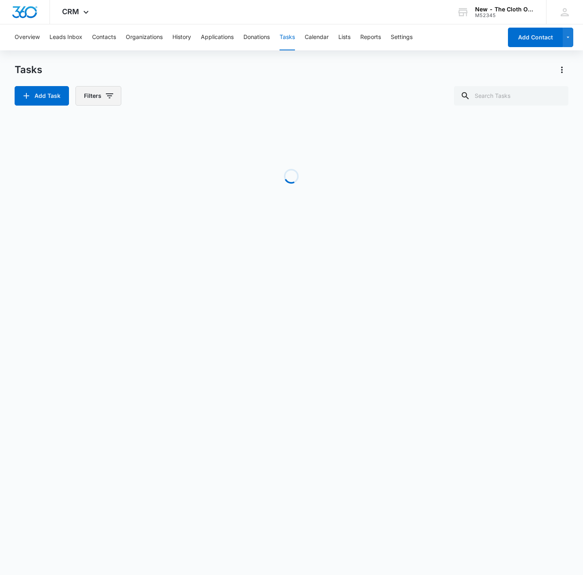
click at [106, 98] on icon "button" at bounding box center [110, 96] width 10 height 10
click at [172, 145] on icon "Show Assigned To filters" at bounding box center [173, 147] width 10 height 10
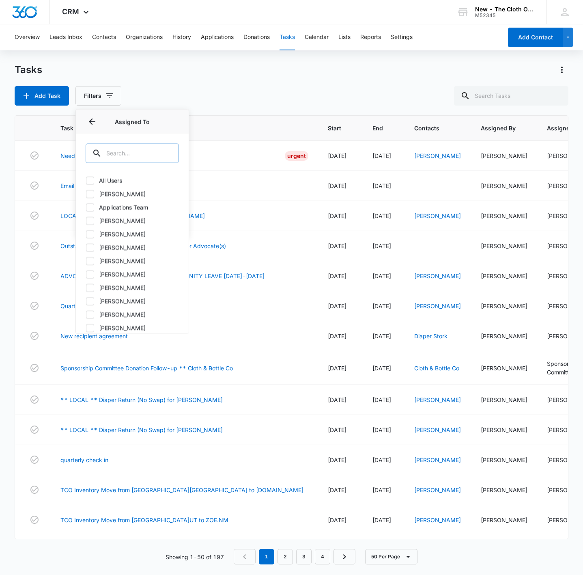
click at [156, 156] on input "text" at bounding box center [132, 153] width 93 height 19
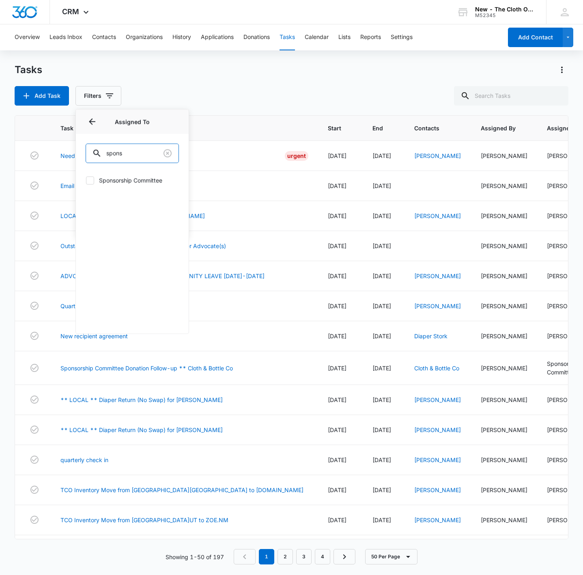
type input "spons"
click at [139, 175] on div "Sponsorship Committee" at bounding box center [132, 185] width 113 height 28
drag, startPoint x: 141, startPoint y: 178, endPoint x: 151, endPoint y: 178, distance: 9.7
click at [142, 178] on label "Sponsorship Committee" at bounding box center [132, 180] width 93 height 9
click at [86, 180] on input "Sponsorship Committee" at bounding box center [86, 180] width 0 height 0
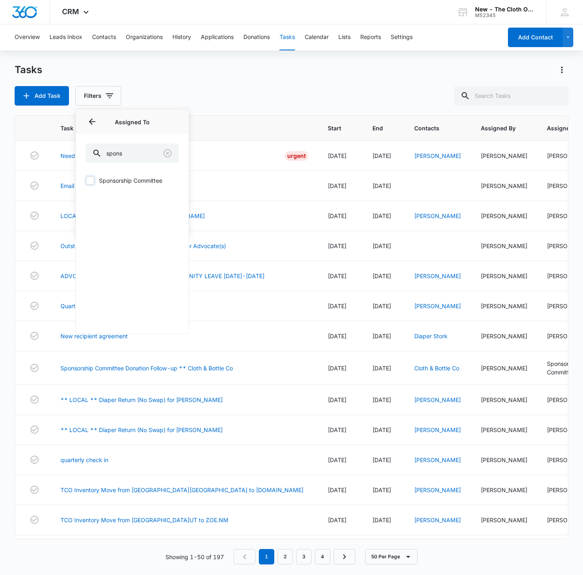
checkbox input "true"
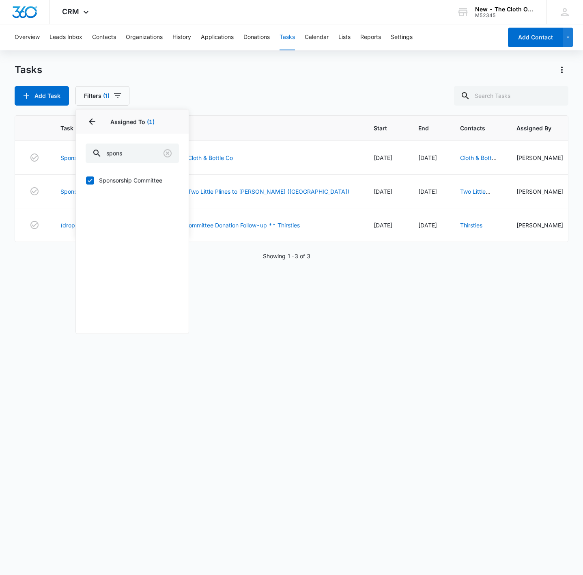
click at [358, 82] on div "Tasks Add Task Filters (1) Assigned By Assigned To 1 Assigned To (1) spons Spon…" at bounding box center [292, 84] width 554 height 42
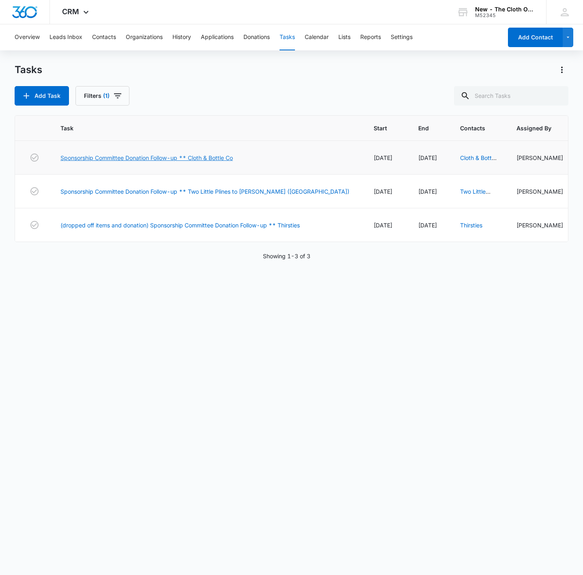
click at [150, 158] on link "Sponsorship Committee Donation Follow-up ** Cloth & Bottle Co" at bounding box center [146, 157] width 173 height 9
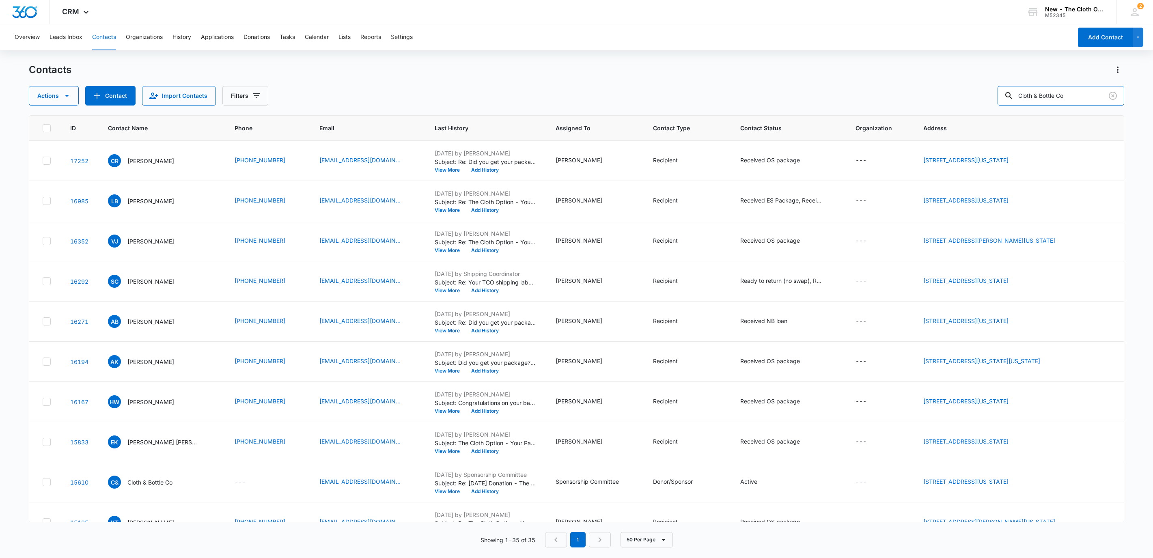
drag, startPoint x: 1094, startPoint y: 97, endPoint x: 956, endPoint y: 92, distance: 137.7
click at [958, 92] on div "Actions Contact Import Contacts Filters Cloth & Bottle Co" at bounding box center [577, 95] width 1096 height 19
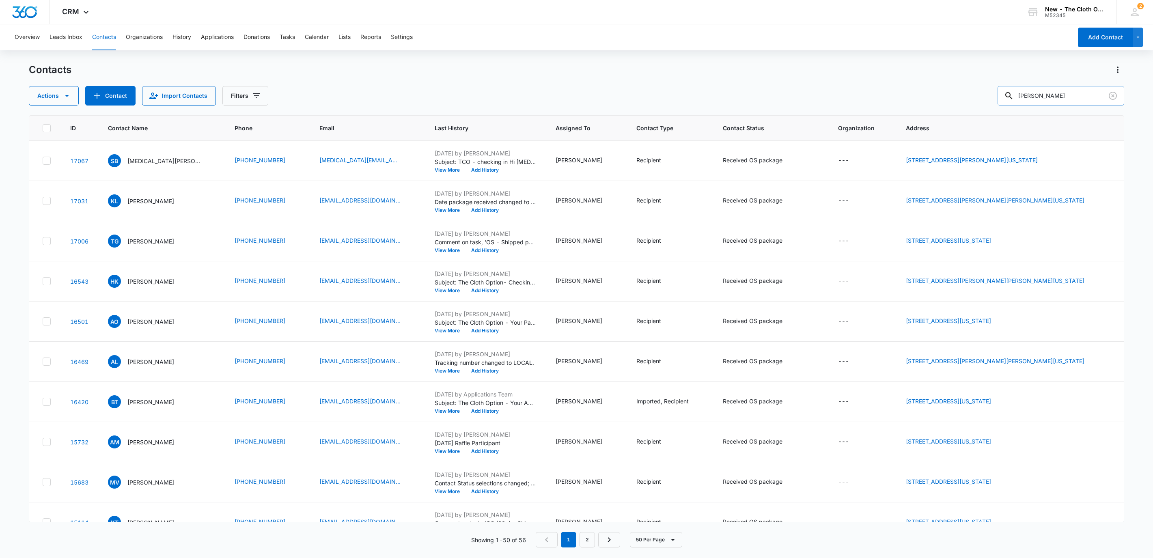
click at [1032, 98] on input "Suishy Tushie" at bounding box center [1061, 95] width 127 height 19
type input "Squishy Tushie"
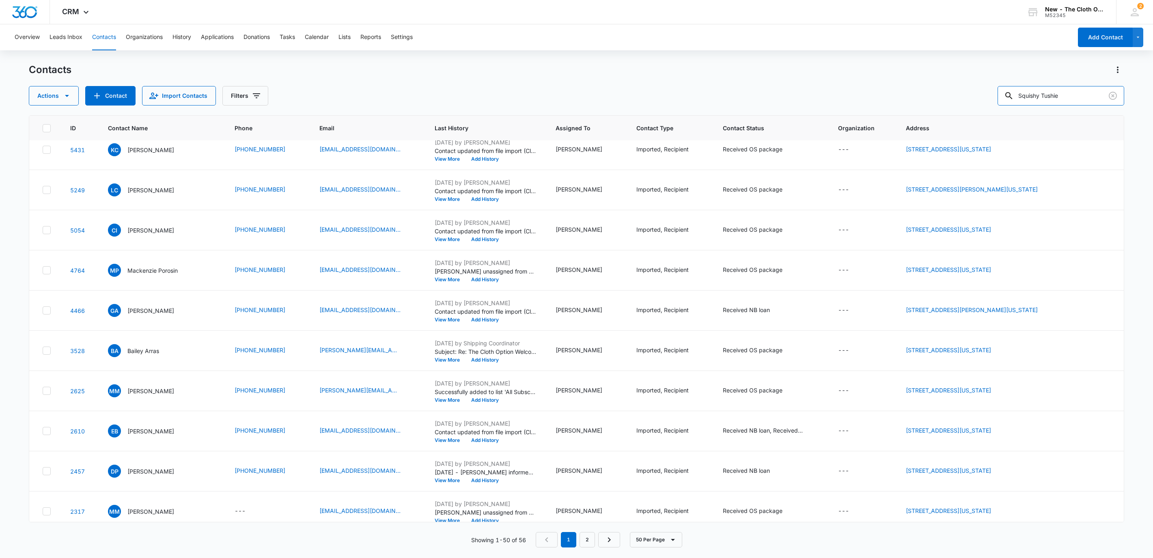
scroll to position [1637, 0]
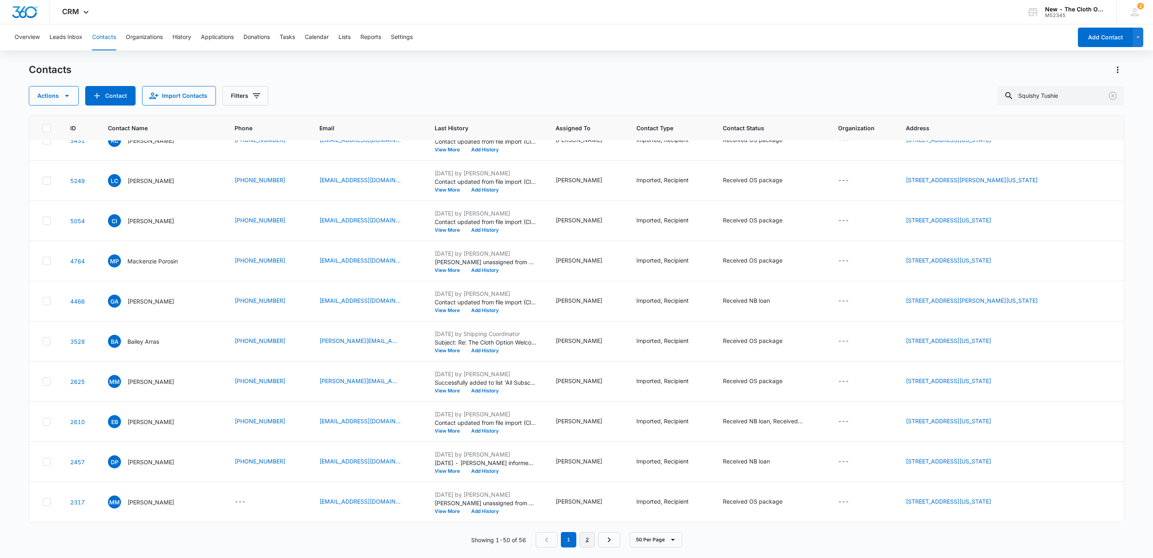
click at [585, 541] on link "2" at bounding box center [587, 539] width 15 height 15
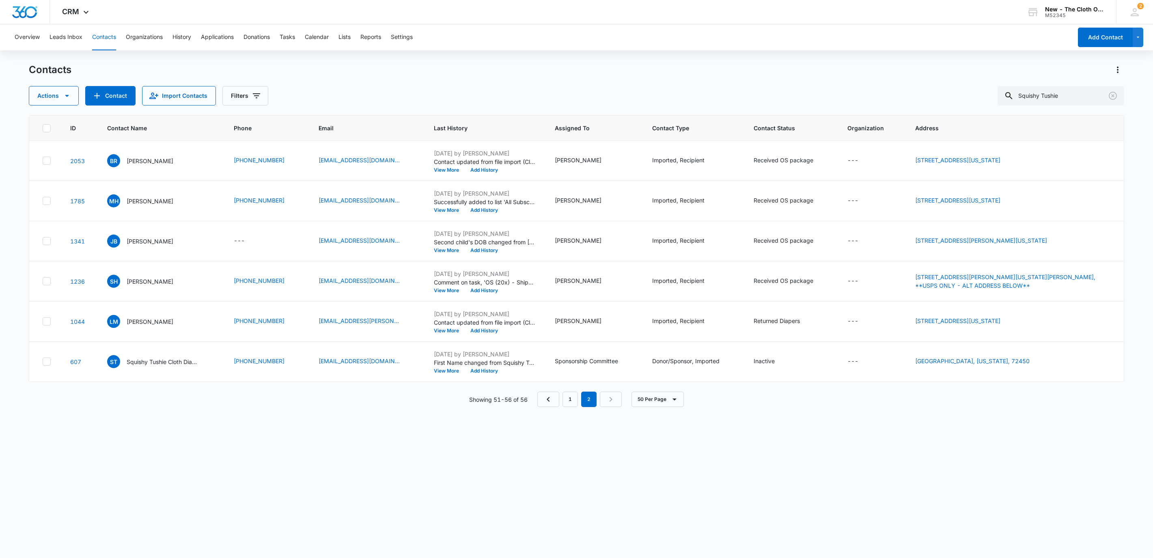
scroll to position [0, 0]
click at [155, 365] on p "Squishy Tushie Cloth Diapers" at bounding box center [163, 362] width 73 height 9
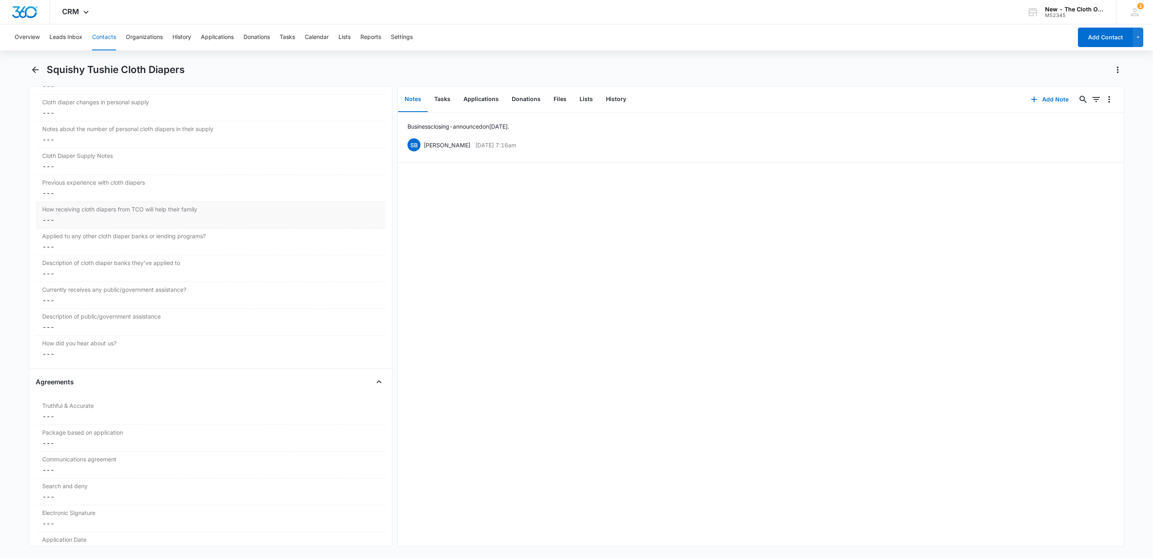
scroll to position [1401, 0]
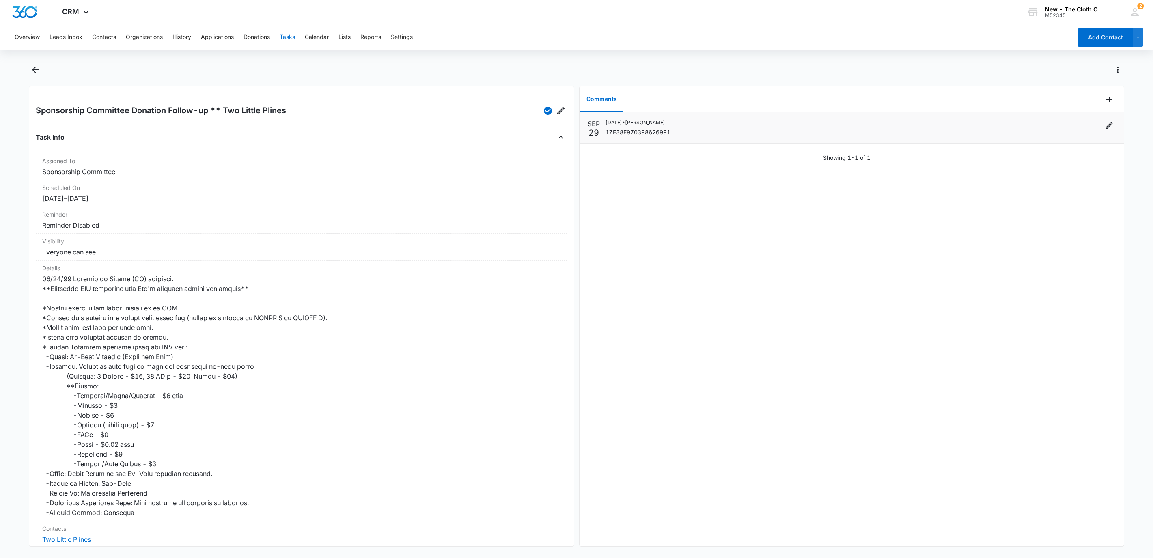
click at [638, 133] on p "1ZE38E970398626991" at bounding box center [638, 132] width 65 height 9
copy p "1ZE38E970398626991"
click at [1105, 98] on icon "Add Comment" at bounding box center [1110, 100] width 10 height 10
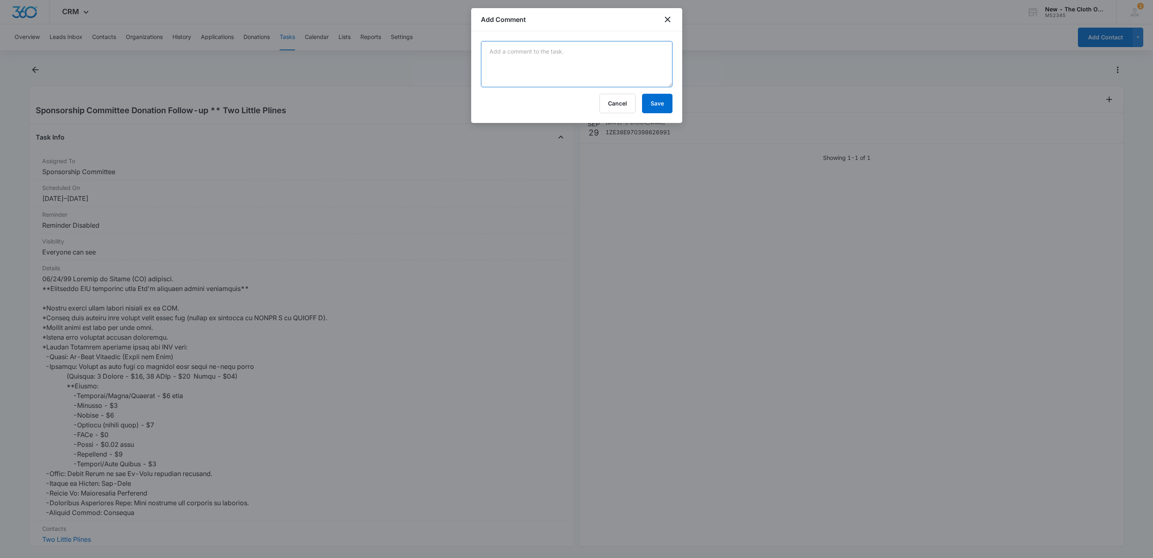
click at [512, 48] on textarea at bounding box center [577, 64] width 192 height 46
paste textarea "Delivered On Tuesday, September 30 at 12:32 P.M. See Delivery Photo Delivered T…"
click at [574, 48] on textarea "Delivered On Tuesday, September 30 at 12:32 P.M. See Delivery Photo Delivered T…" at bounding box center [577, 64] width 192 height 46
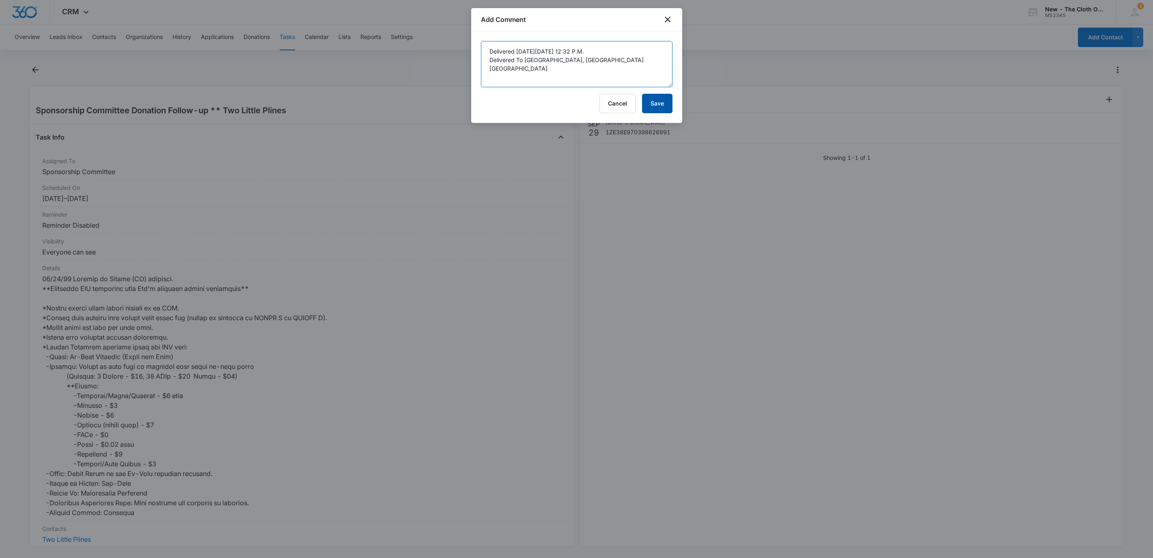
type textarea "Delivered [DATE][DATE] 12:32 P.M. Delivered To [GEOGRAPHIC_DATA], [GEOGRAPHIC_D…"
click at [667, 101] on button "Save" at bounding box center [657, 103] width 30 height 19
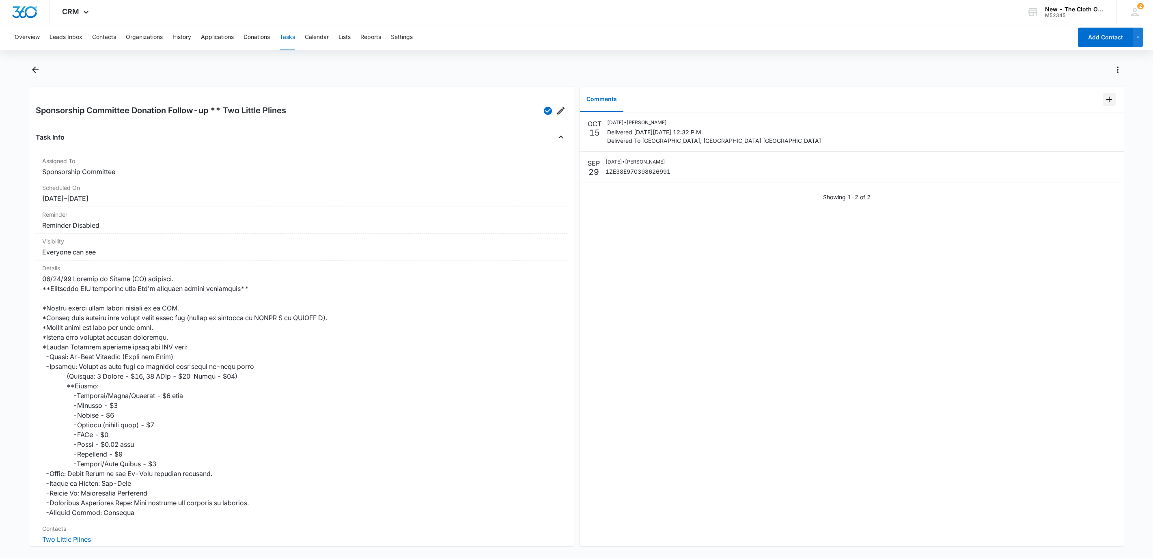
click at [1107, 100] on icon "Add Comment" at bounding box center [1110, 100] width 6 height 6
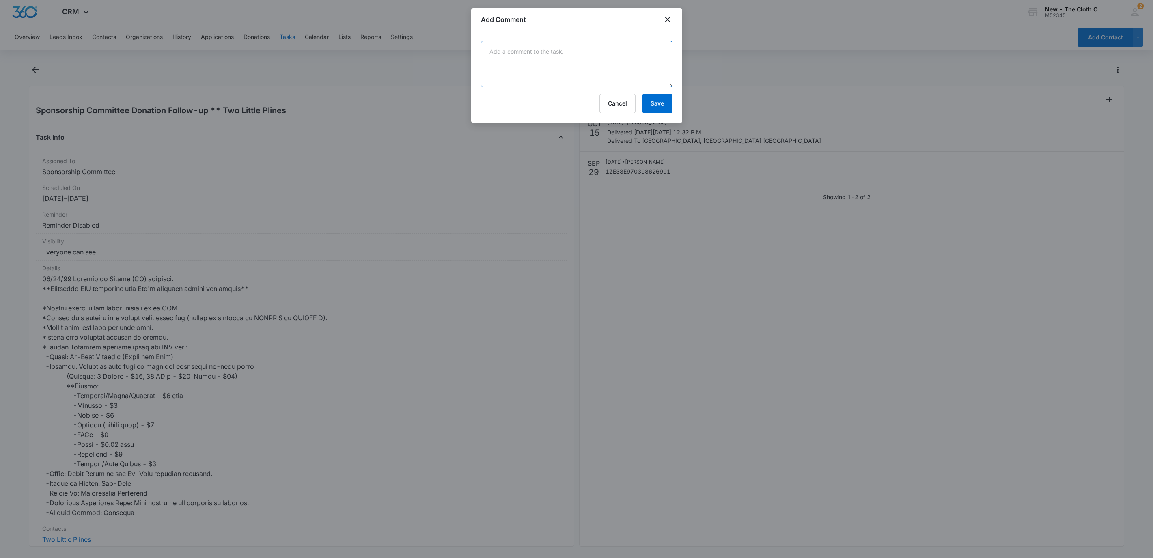
click at [576, 56] on textarea at bounding box center [577, 64] width 192 height 46
type textarea "All items used - no value in CRM added."
click at [661, 105] on button "Save" at bounding box center [657, 103] width 30 height 19
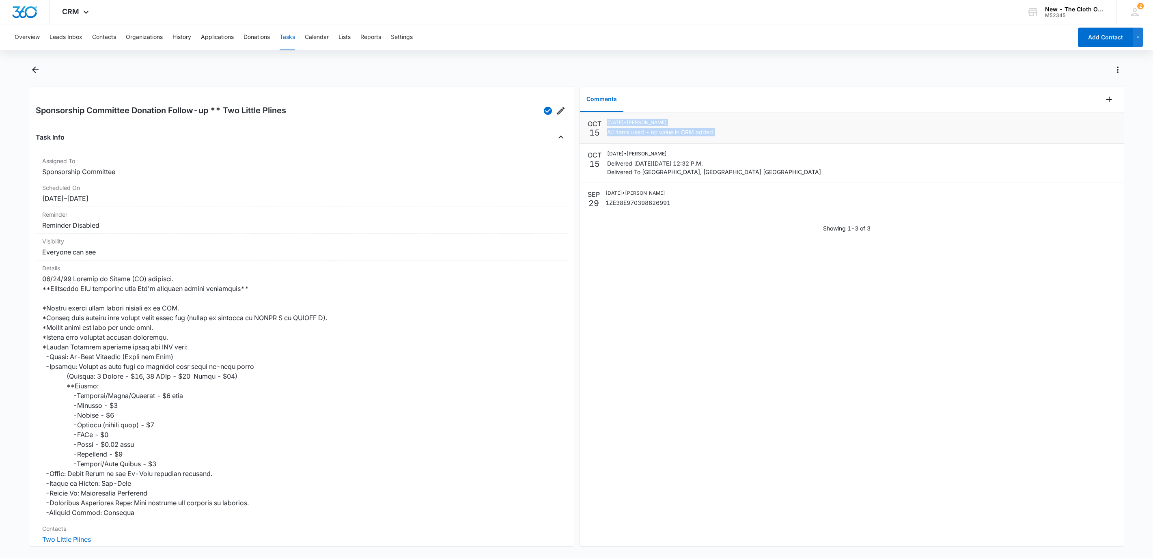
drag, startPoint x: 731, startPoint y: 134, endPoint x: 603, endPoint y: 138, distance: 127.9
click at [603, 138] on li "OCT 15 10/15/2025 • Sandra Bildstein All items used - no value in CRM added." at bounding box center [852, 127] width 544 height 31
drag, startPoint x: 605, startPoint y: 134, endPoint x: 610, endPoint y: 133, distance: 5.0
click at [606, 134] on div "OCT 15 10/15/2025 • Sandra Bildstein All items used - no value in CRM added." at bounding box center [852, 128] width 528 height 18
click at [617, 131] on p "All items used - no value in CRM added." at bounding box center [661, 132] width 108 height 9
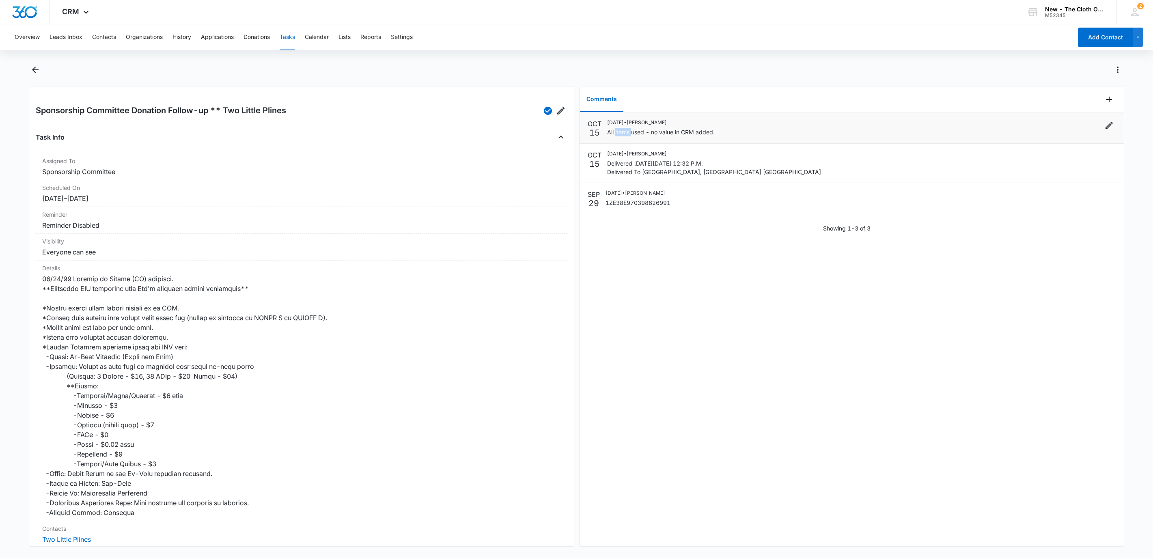
click at [617, 131] on p "All items used - no value in CRM added." at bounding box center [661, 132] width 108 height 9
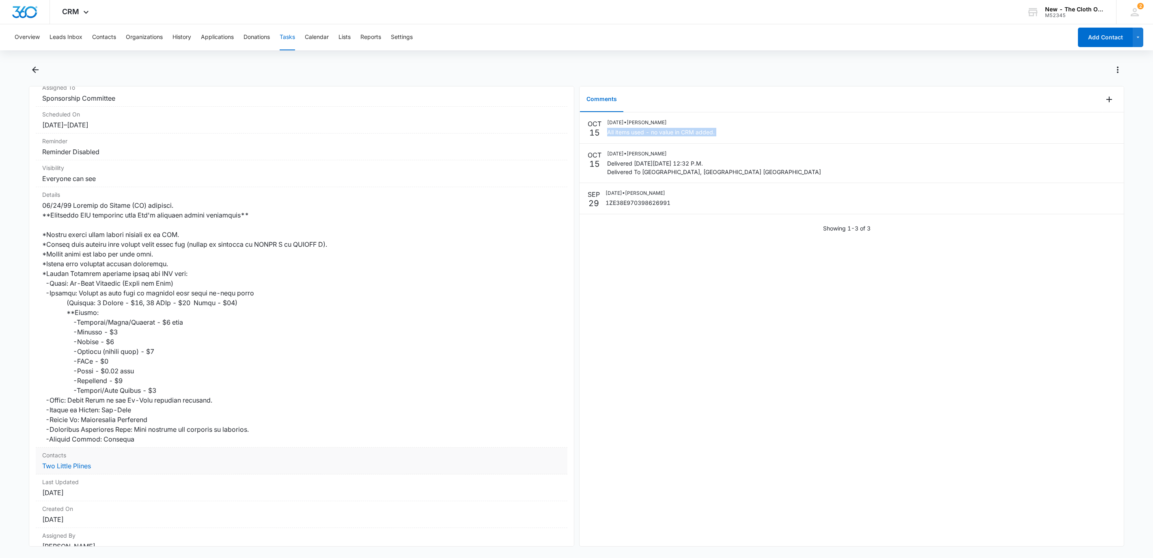
scroll to position [116, 0]
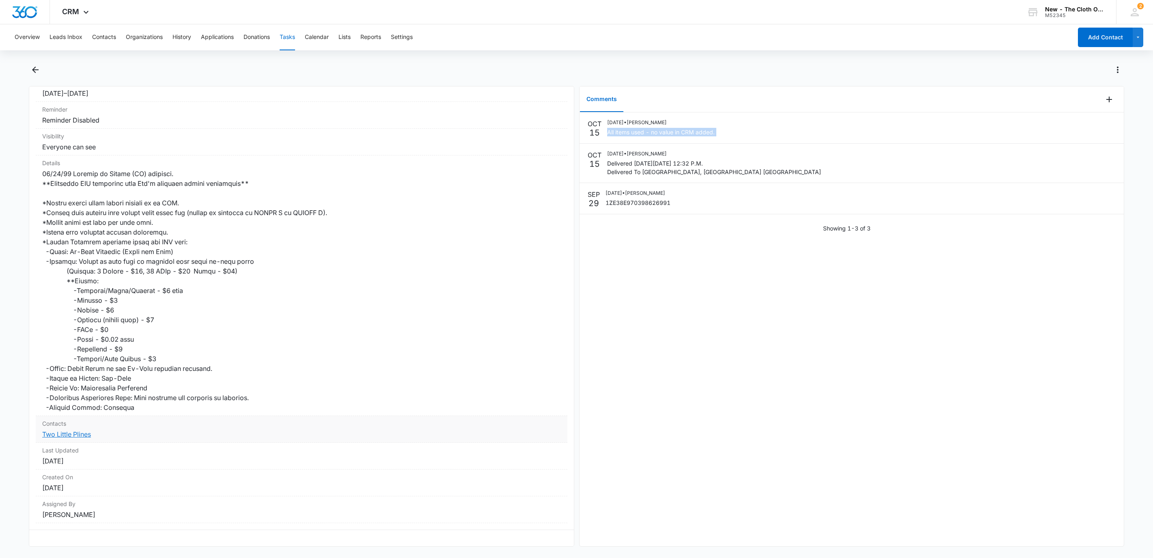
click at [80, 430] on link "Two Little Plines" at bounding box center [66, 434] width 49 height 8
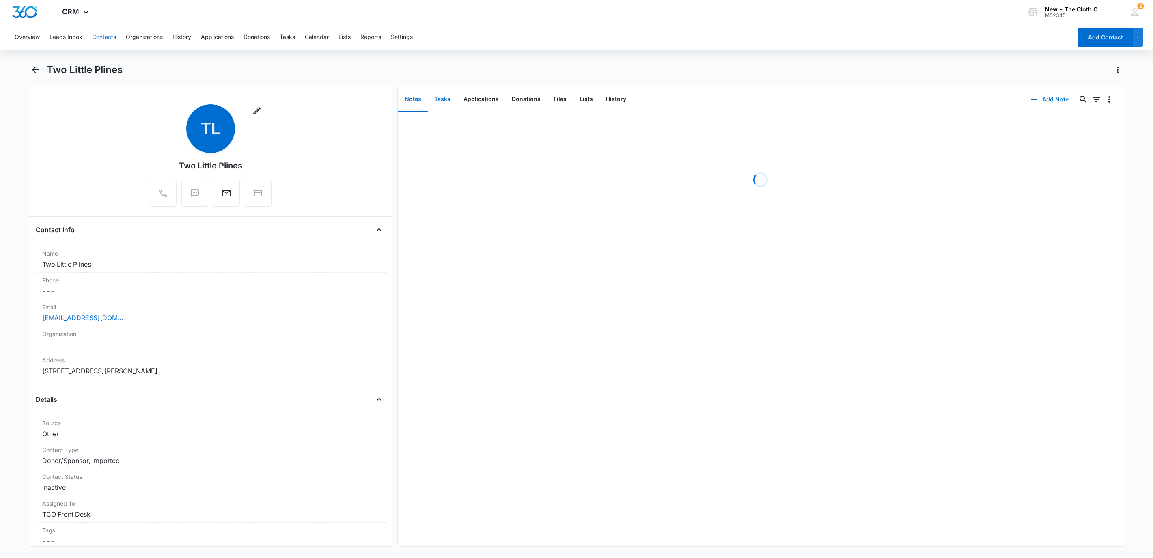
click at [445, 97] on button "Tasks" at bounding box center [442, 99] width 29 height 25
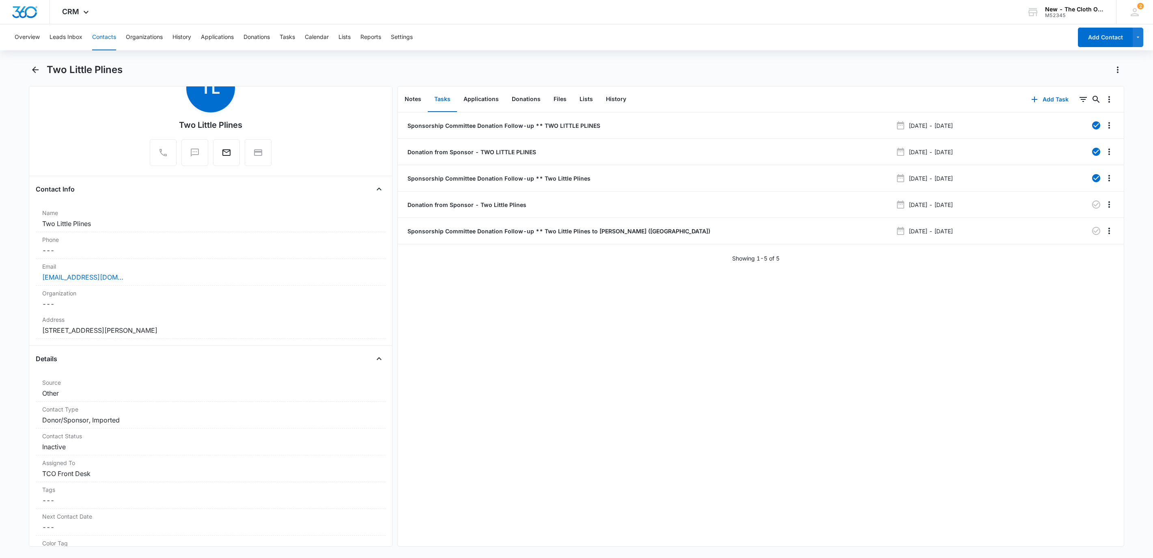
scroll to position [122, 0]
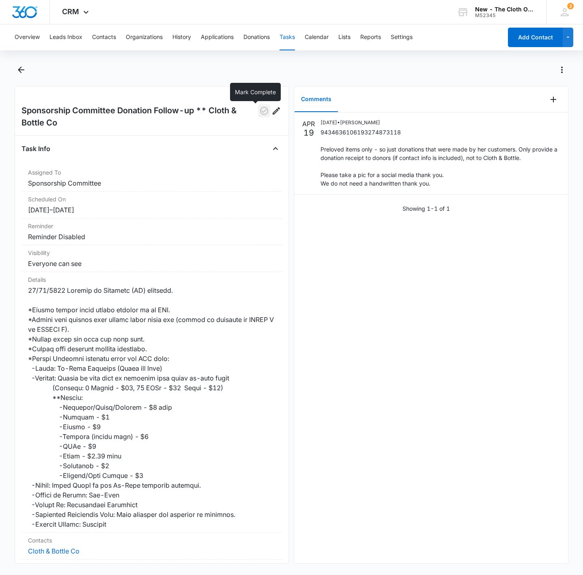
click at [260, 108] on icon "button" at bounding box center [264, 111] width 8 height 8
click at [287, 33] on button "Tasks" at bounding box center [287, 37] width 15 height 26
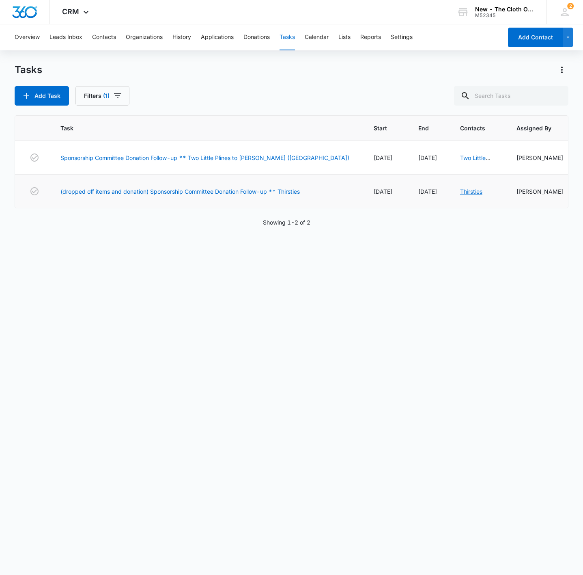
click at [460, 191] on link "Thirsties" at bounding box center [471, 191] width 22 height 7
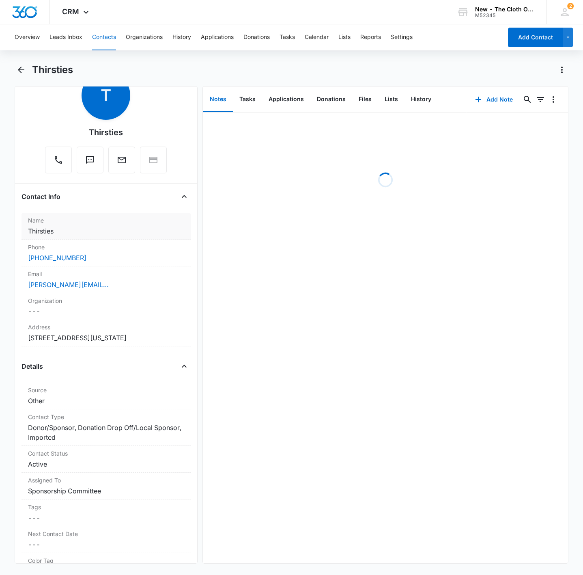
scroll to position [61, 0]
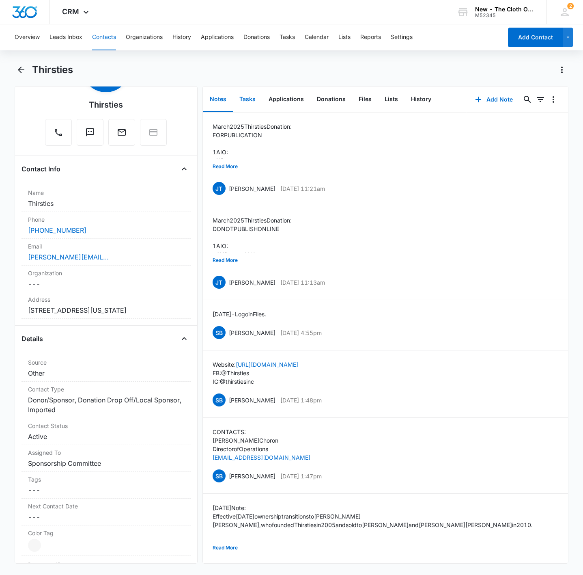
click at [251, 99] on button "Tasks" at bounding box center [247, 99] width 29 height 25
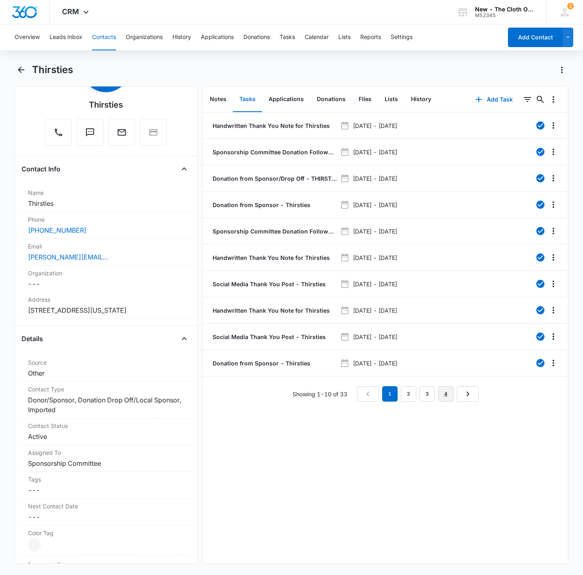
click at [444, 397] on link "4" at bounding box center [445, 393] width 15 height 15
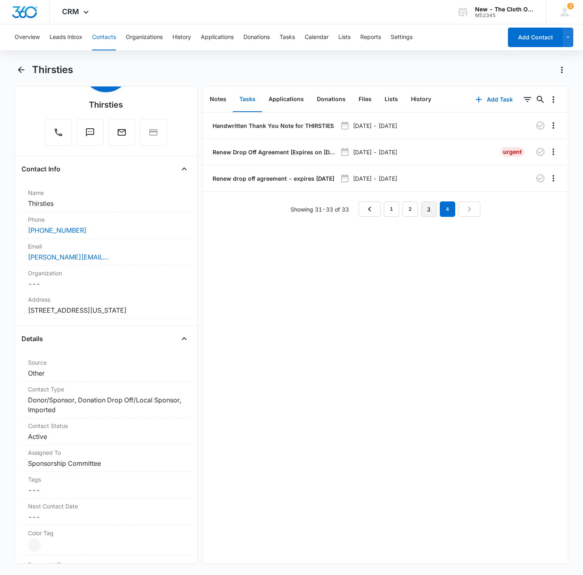
click at [428, 212] on link "3" at bounding box center [428, 208] width 15 height 15
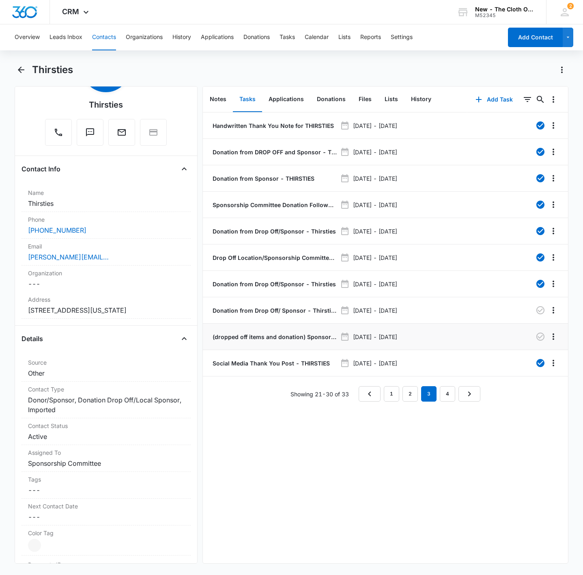
click at [284, 337] on p "(dropped off items and donation) Sponsorship Committee Donation Follow-up ** Th…" at bounding box center [274, 337] width 126 height 9
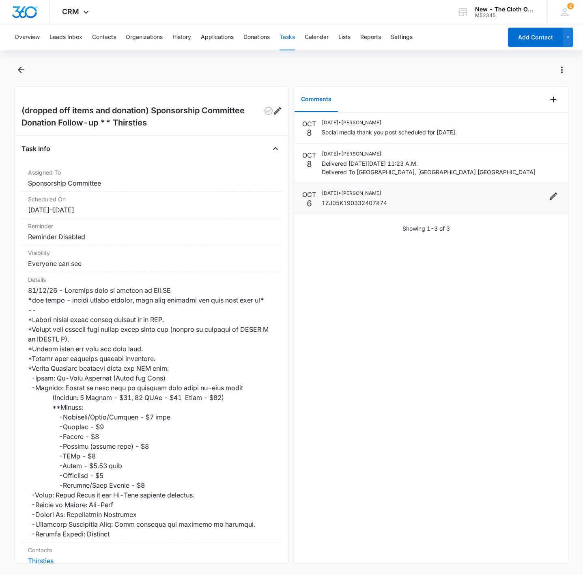
click at [349, 206] on p "1ZJ05K190332407874" at bounding box center [354, 203] width 65 height 9
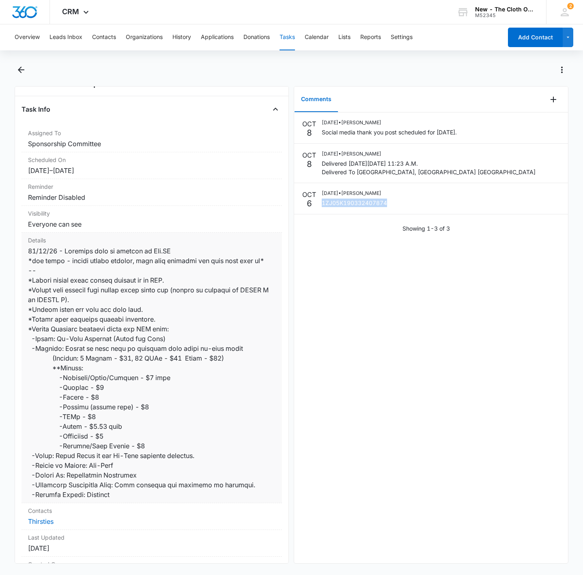
scroll to position [61, 0]
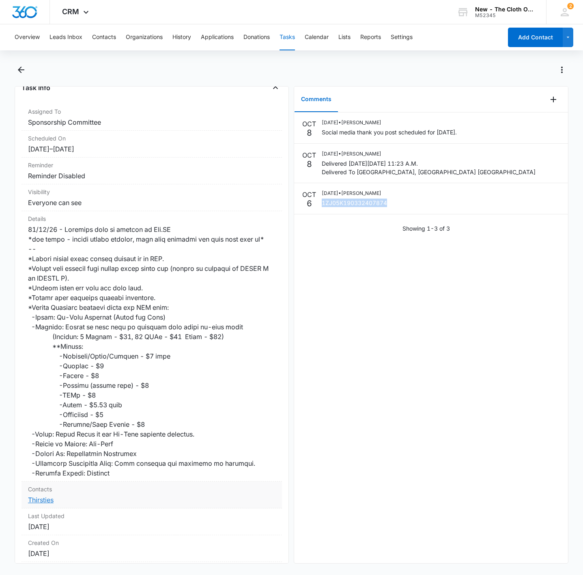
click at [43, 504] on link "Thirsties" at bounding box center [41, 500] width 26 height 8
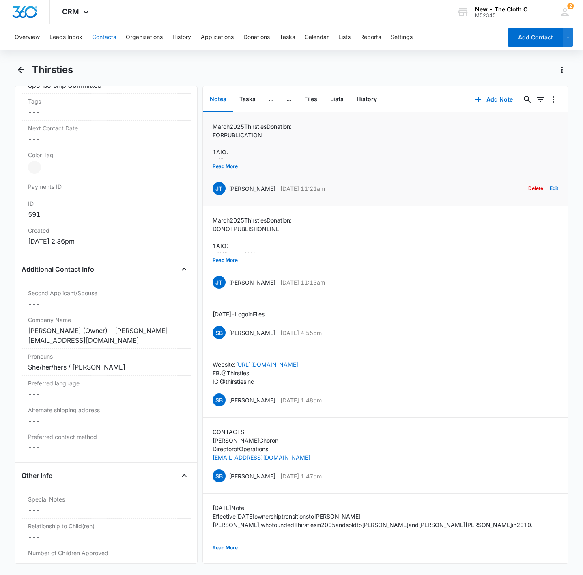
scroll to position [609, 0]
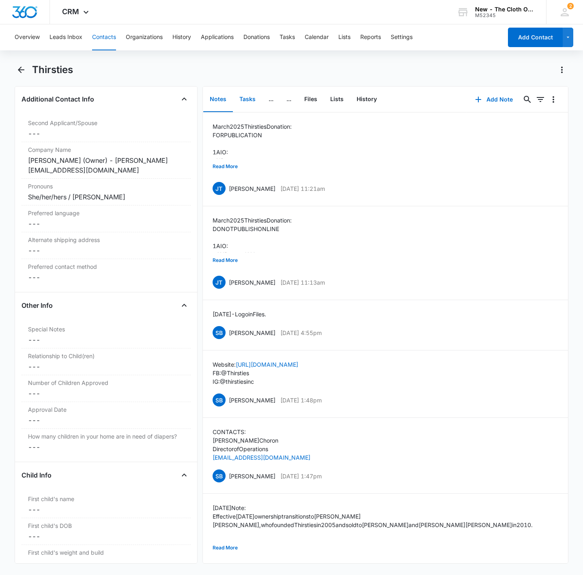
click at [245, 104] on button "Tasks" at bounding box center [247, 99] width 29 height 25
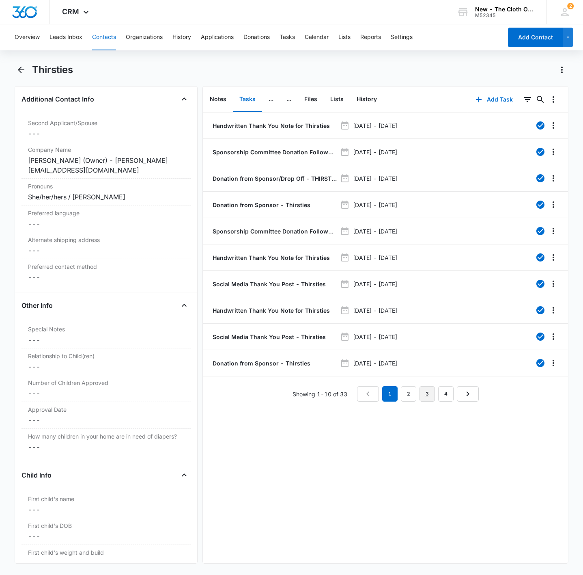
click at [420, 396] on link "3" at bounding box center [427, 393] width 15 height 15
click at [404, 396] on link "2" at bounding box center [410, 393] width 15 height 15
click at [102, 35] on button "Contacts" at bounding box center [104, 37] width 24 height 26
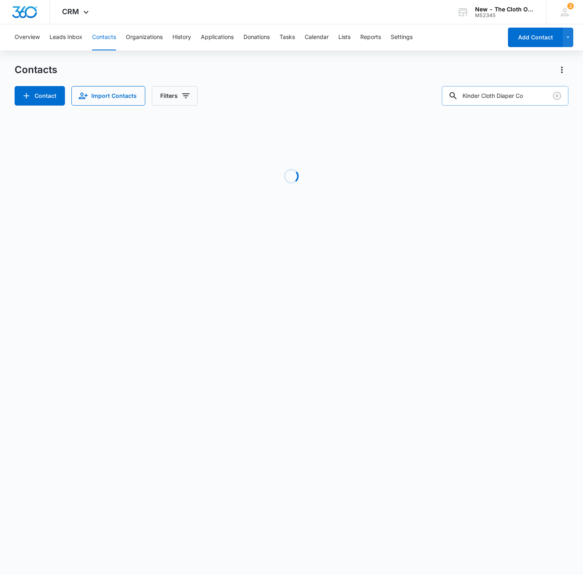
click at [492, 95] on input "Kinder Cloth Diaper Co" at bounding box center [505, 95] width 127 height 19
paste input "Cloth & Bottle"
type input "Cloth & Bottle Co"
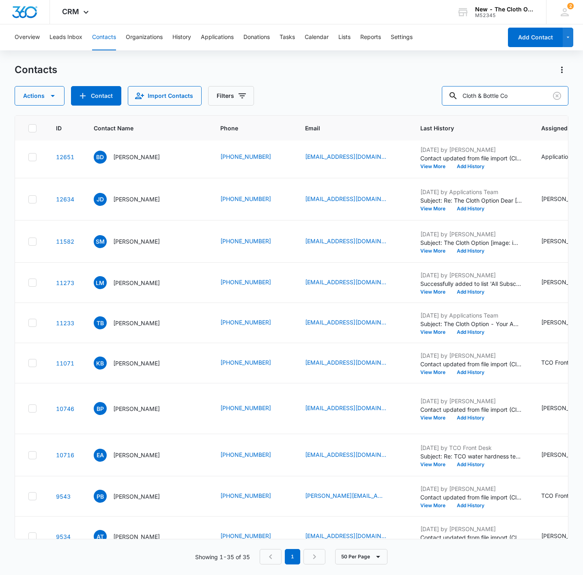
scroll to position [487, 0]
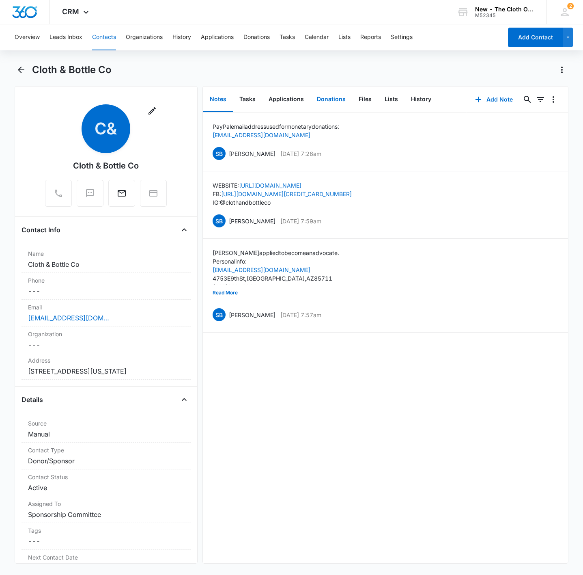
click at [334, 101] on button "Donations" at bounding box center [332, 99] width 42 height 25
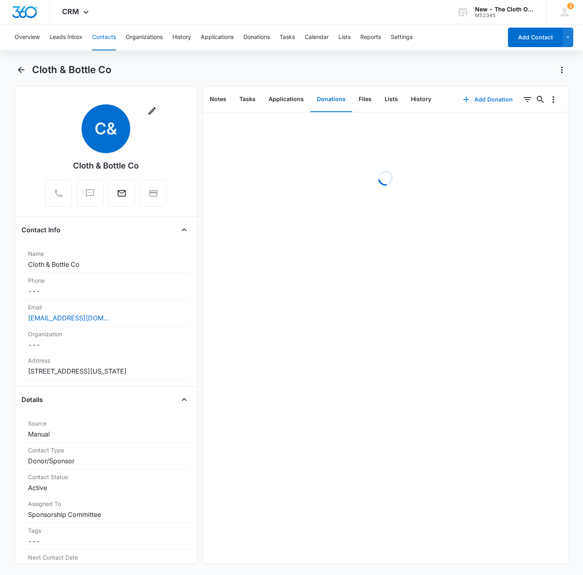
click at [479, 101] on button "Add Donation" at bounding box center [488, 99] width 66 height 19
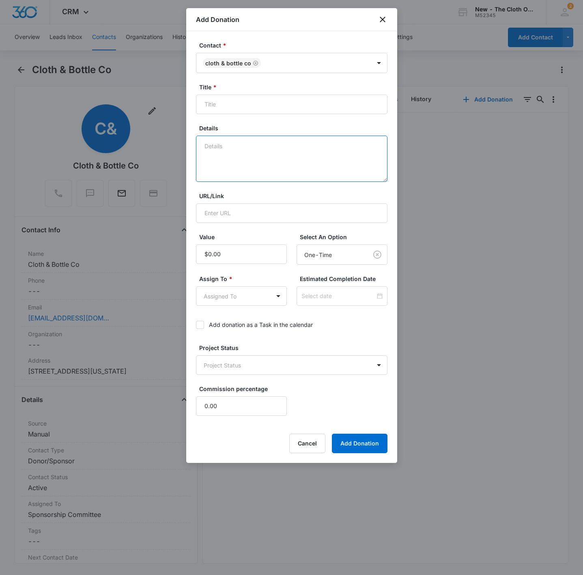
click at [269, 149] on textarea "Details" at bounding box center [292, 159] width 192 height 46
click at [262, 111] on input "Title *" at bounding box center [292, 104] width 192 height 19
paste input "PayPal Donation (October 2025)"
type input "PayPal Donation (October 2025)"
click at [253, 144] on textarea "Details" at bounding box center [292, 159] width 192 height 46
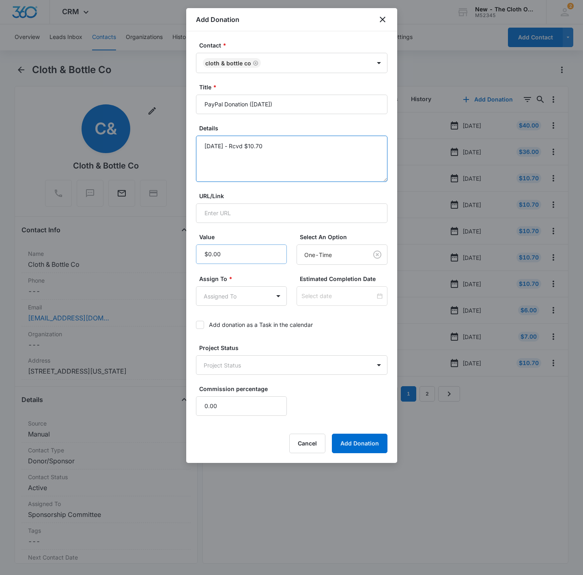
type textarea "10/09/25 - Rcvd $10.70"
click at [273, 257] on input "Value" at bounding box center [241, 253] width 91 height 19
type input "$10.70"
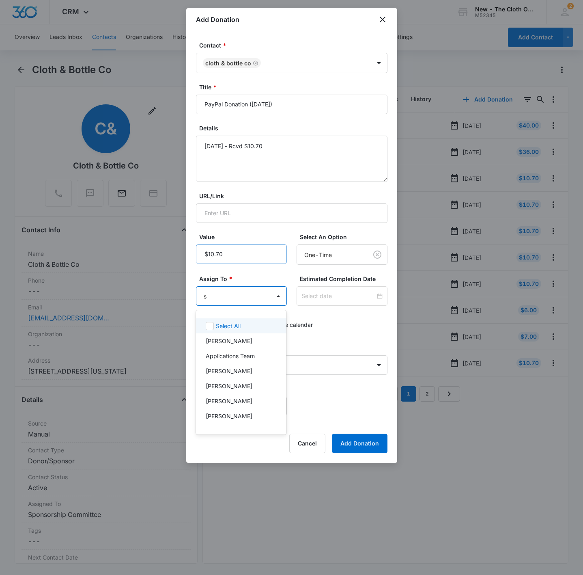
type input "sp"
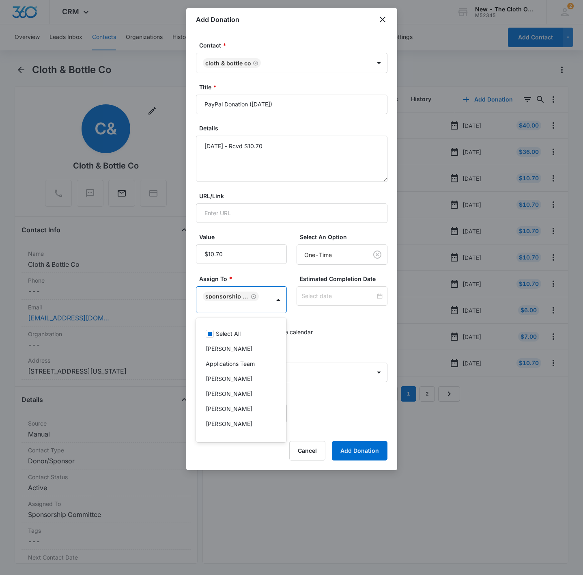
click at [315, 302] on div at bounding box center [291, 287] width 583 height 575
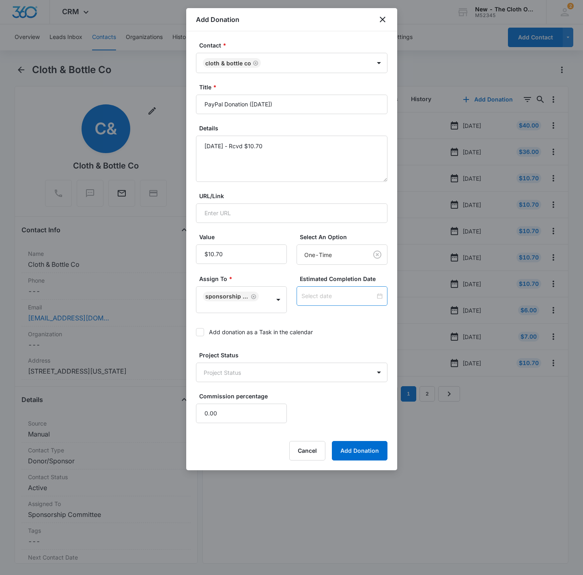
click at [316, 300] on input at bounding box center [339, 296] width 74 height 9
type input "Oct 9, 2025"
click at [344, 361] on div "9" at bounding box center [345, 360] width 10 height 10
click at [242, 373] on body "CRM Apps Reputation Websites Forms CRM Email Social Shop Payments POS Ads Intel…" at bounding box center [291, 287] width 583 height 575
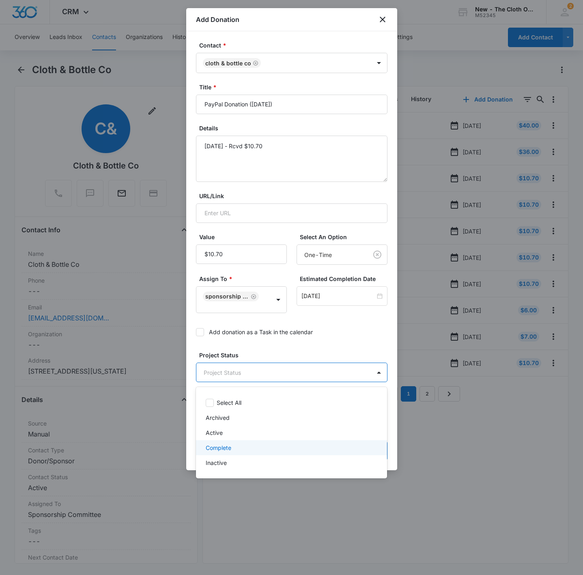
click at [223, 446] on p "Complete" at bounding box center [219, 447] width 26 height 9
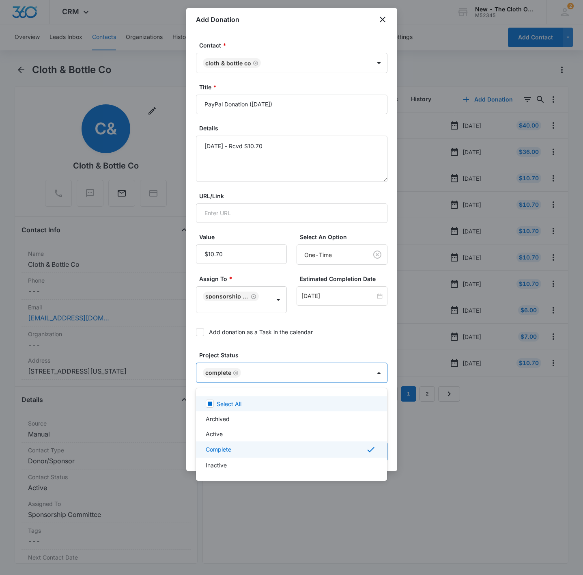
click at [348, 344] on div at bounding box center [291, 287] width 583 height 575
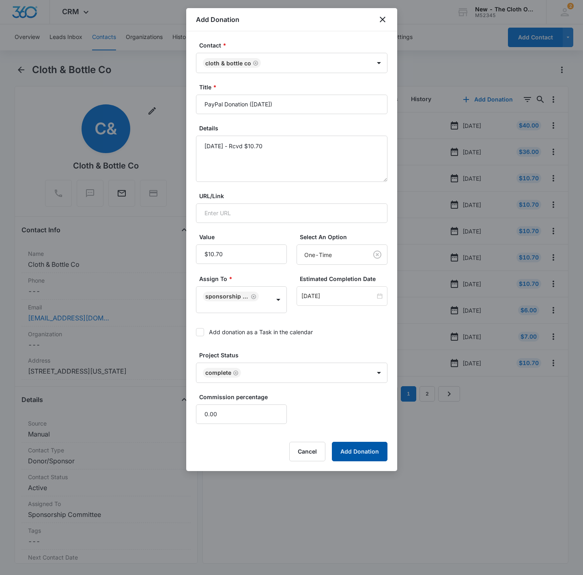
click at [371, 453] on button "Add Donation" at bounding box center [360, 451] width 56 height 19
